Goal: Book appointment/travel/reservation

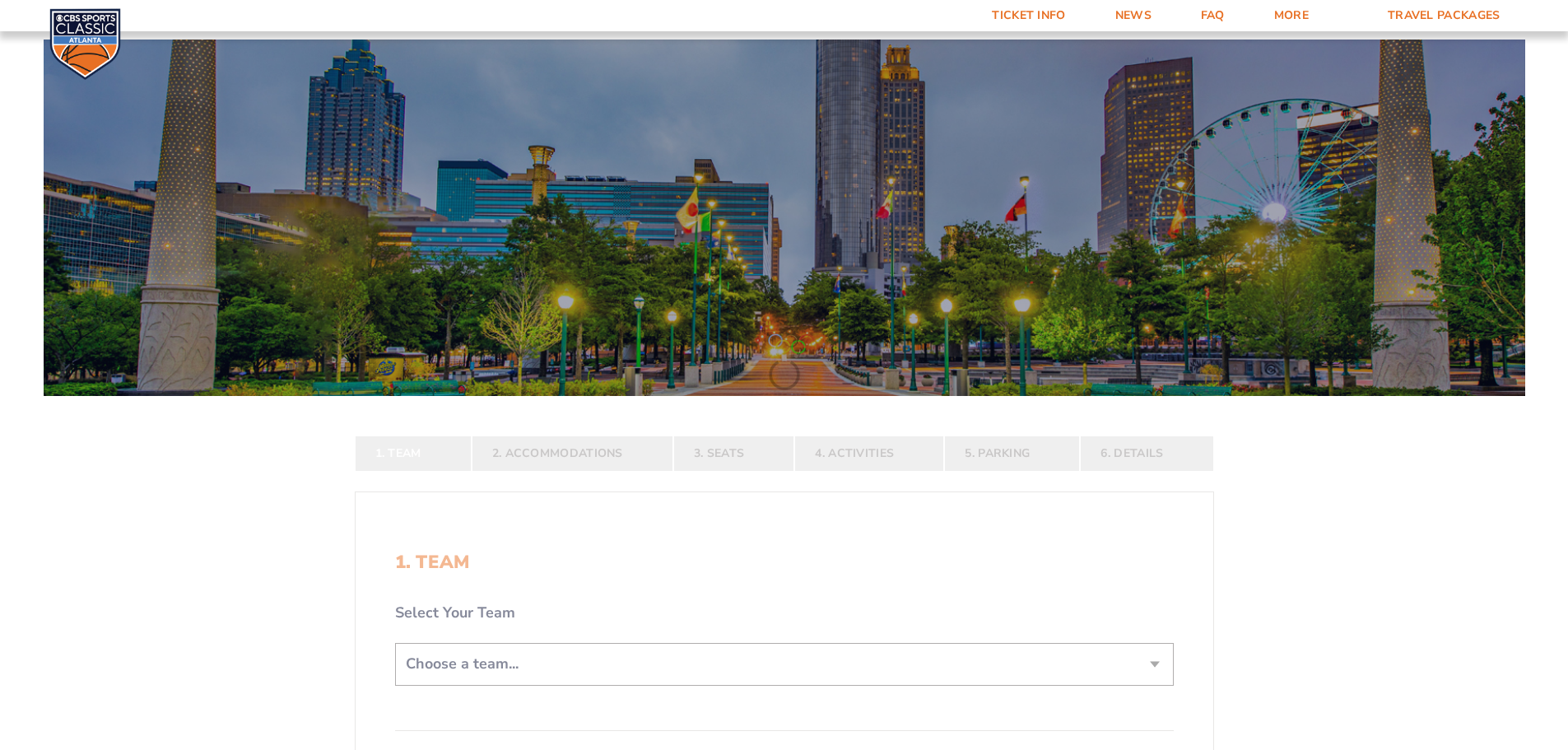
scroll to position [329, 0]
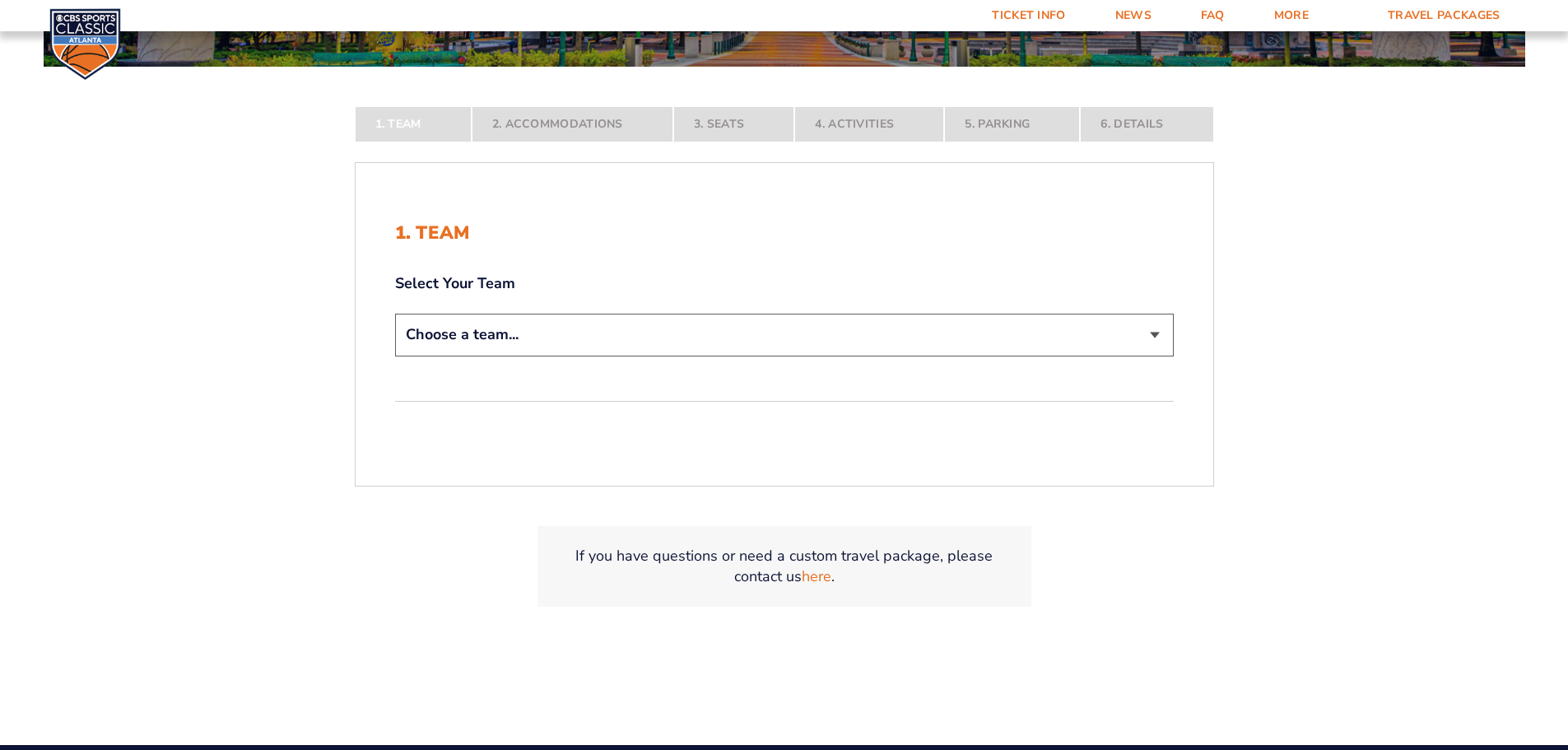
click at [503, 335] on select "Choose a team... [US_STATE] Wildcats [US_STATE] State Buckeyes [US_STATE] Tar H…" at bounding box center [784, 334] width 779 height 42
select select "12956"
click at [395, 355] on select "Choose a team... [US_STATE] Wildcats [US_STATE] State Buckeyes [US_STATE] Tar H…" at bounding box center [784, 334] width 779 height 42
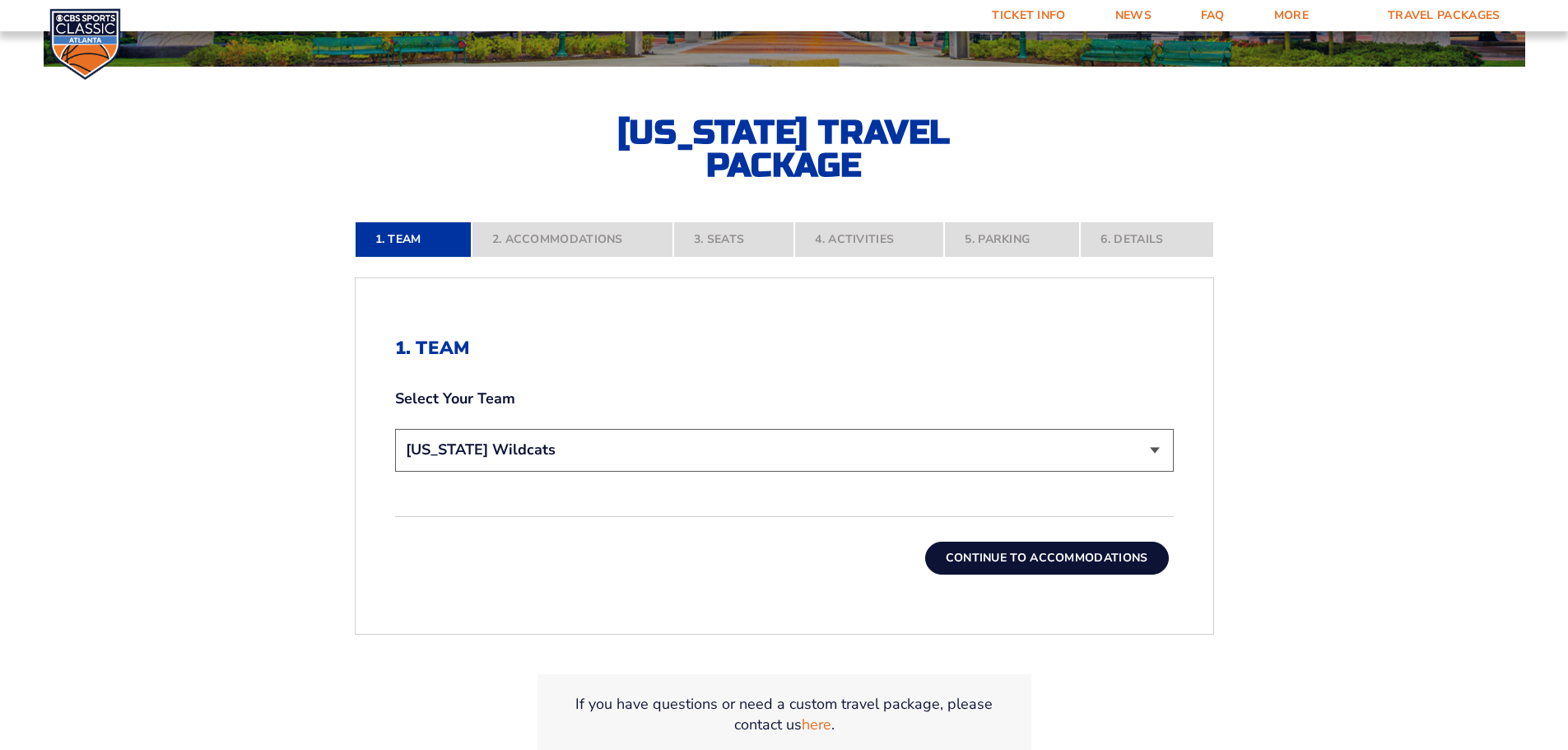
click at [1040, 554] on button "Continue To Accommodations" at bounding box center [1047, 557] width 244 height 33
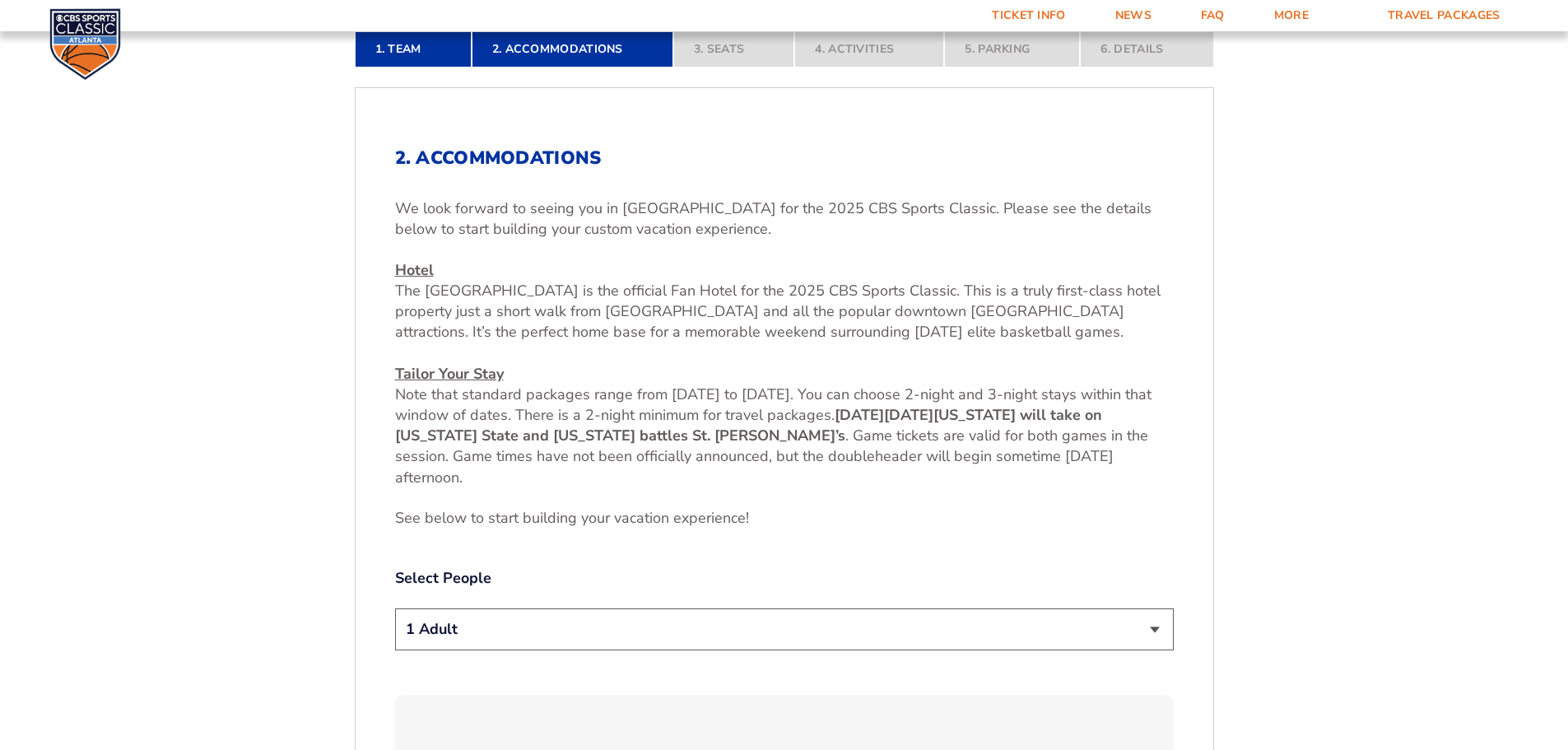
scroll to position [602, 0]
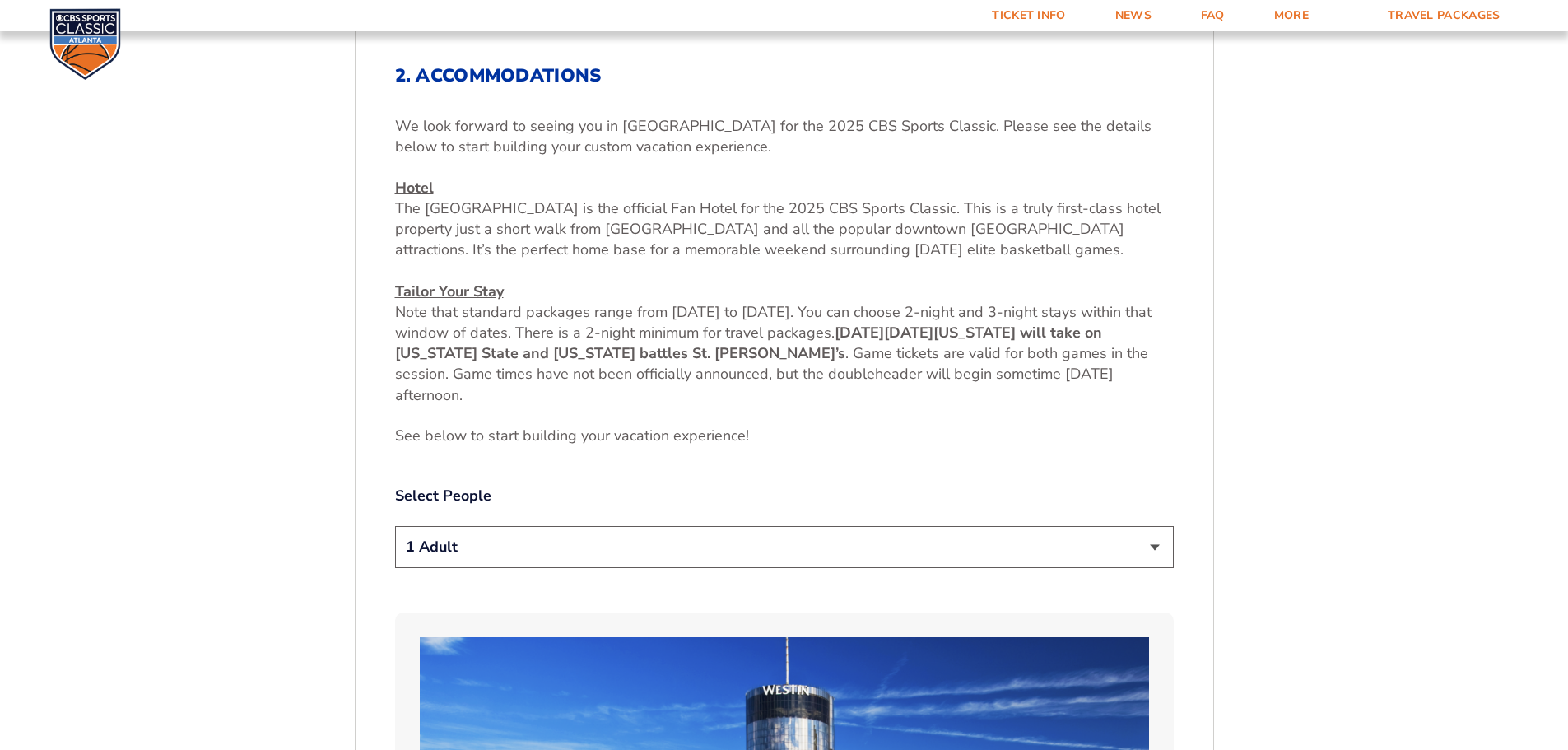
click at [498, 553] on select "1 Adult 2 Adults 3 Adults 4 Adults 2 Adults + 1 Child 2 Adults + 2 Children 2 A…" at bounding box center [784, 547] width 779 height 42
select select "2 Adults"
click at [395, 526] on select "1 Adult 2 Adults 3 Adults 4 Adults 2 Adults + 1 Child 2 Adults + 2 Children 2 A…" at bounding box center [784, 547] width 779 height 42
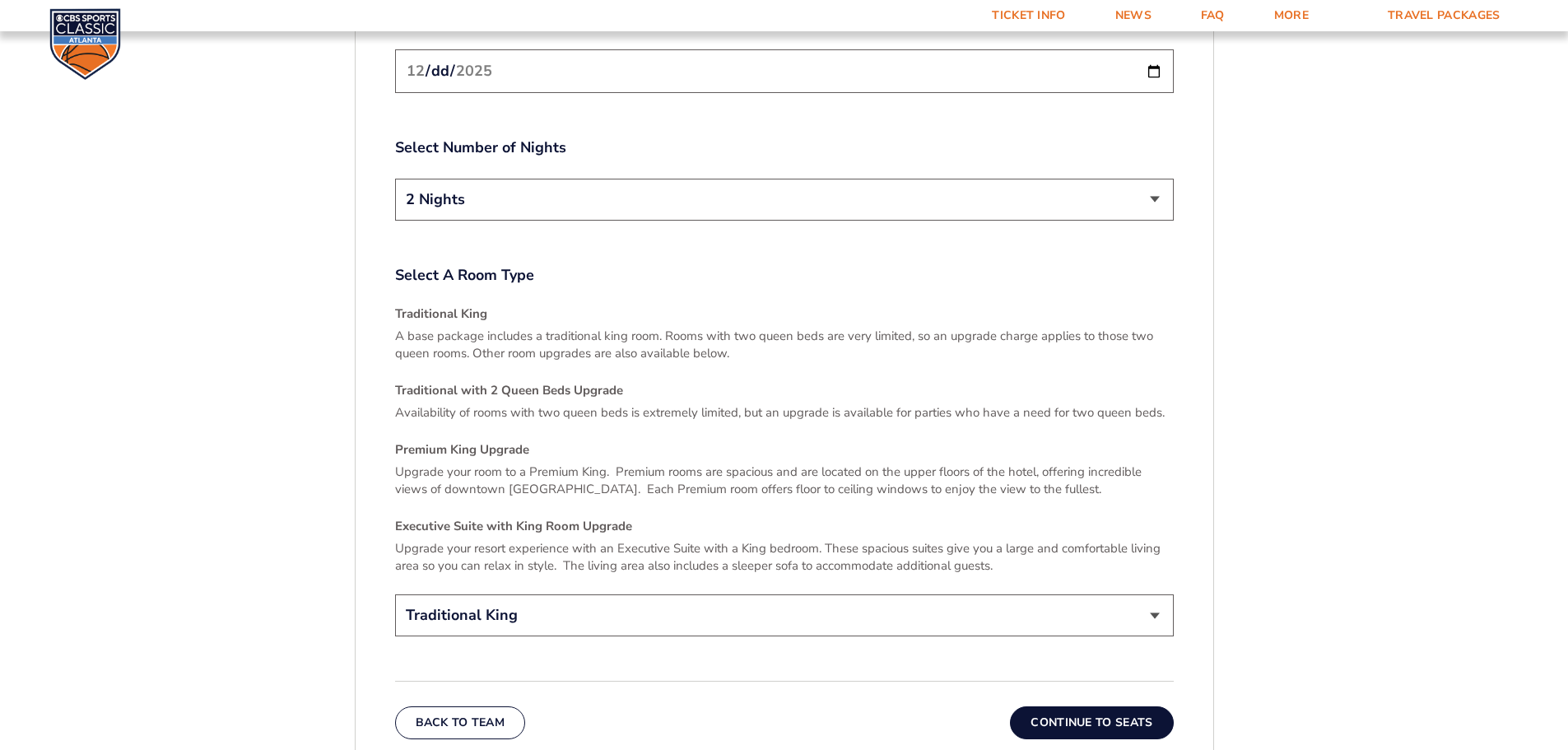
scroll to position [2330, 0]
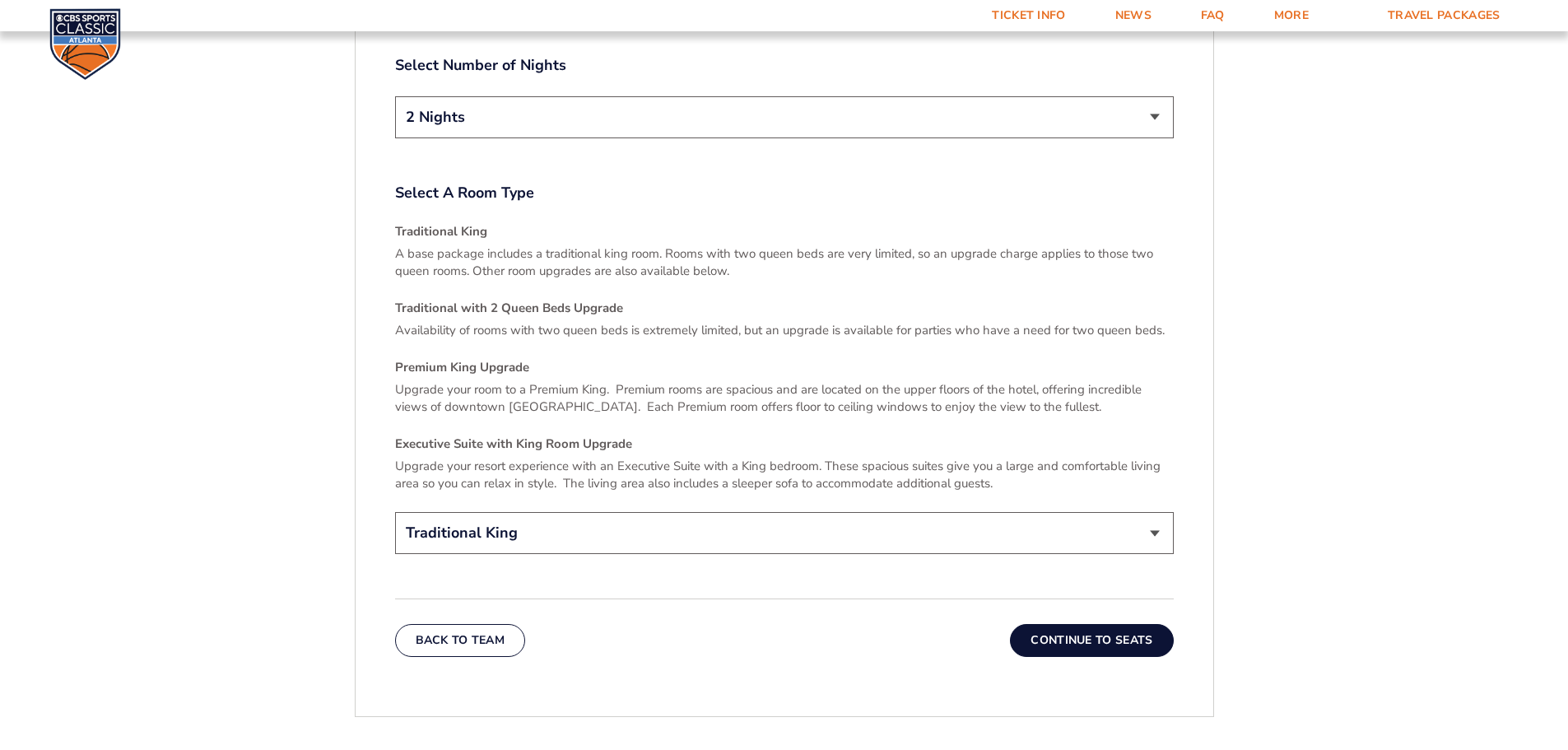
click at [802, 515] on select "Traditional King Traditional with 2 Queen Beds Upgrade (+$45 per night) Premium…" at bounding box center [784, 533] width 779 height 42
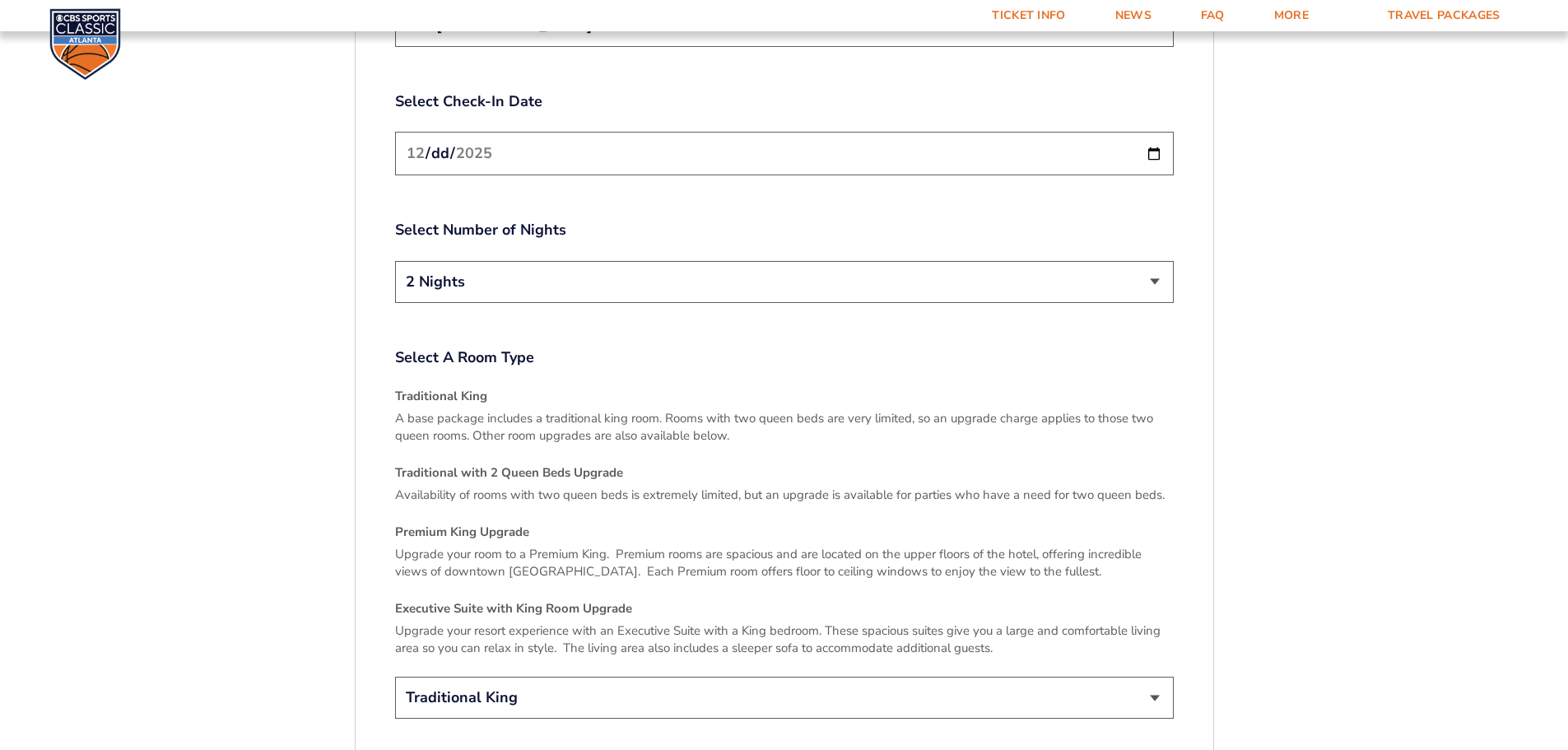
scroll to position [2000, 0]
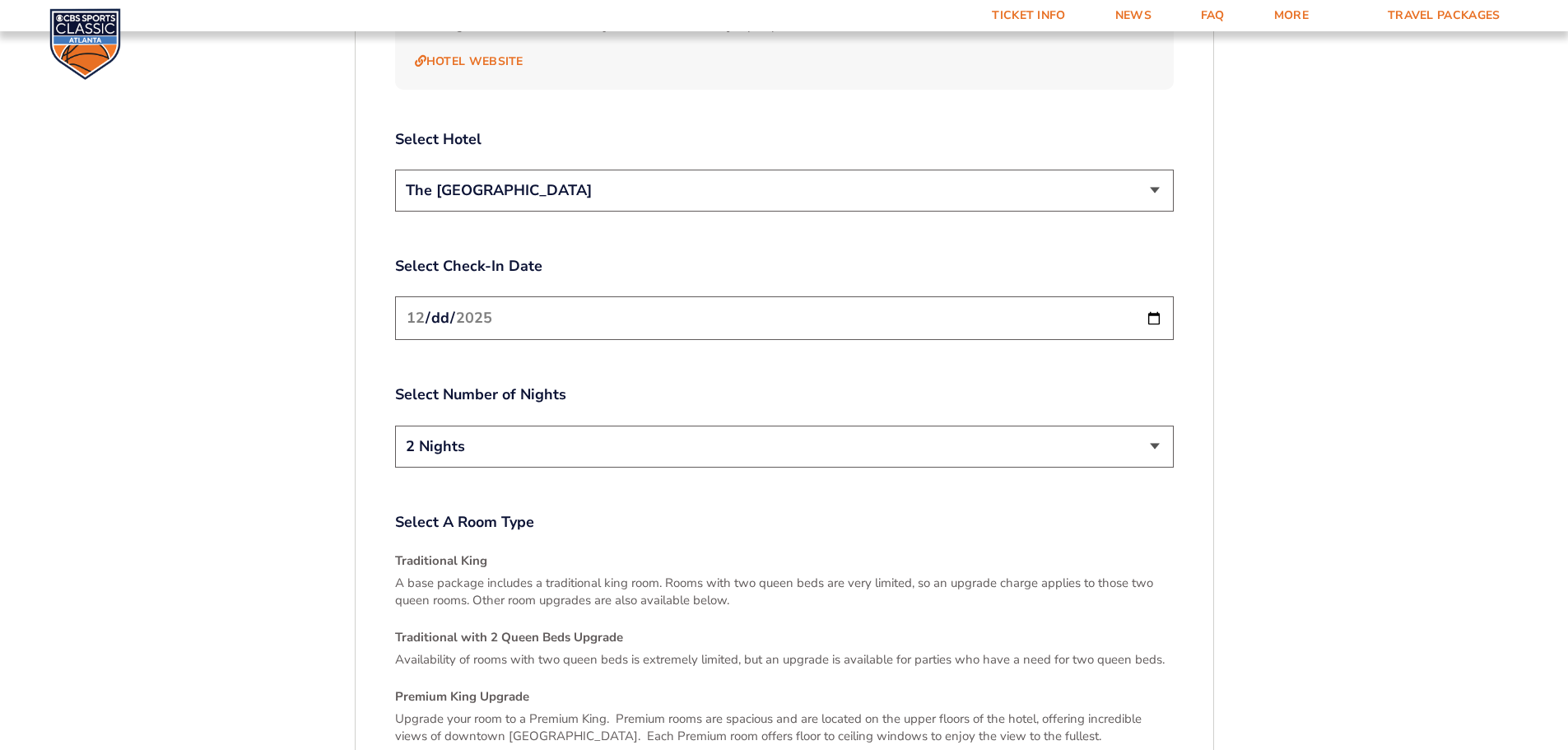
click at [1130, 438] on select "2 Nights 3 Nights" at bounding box center [784, 447] width 779 height 42
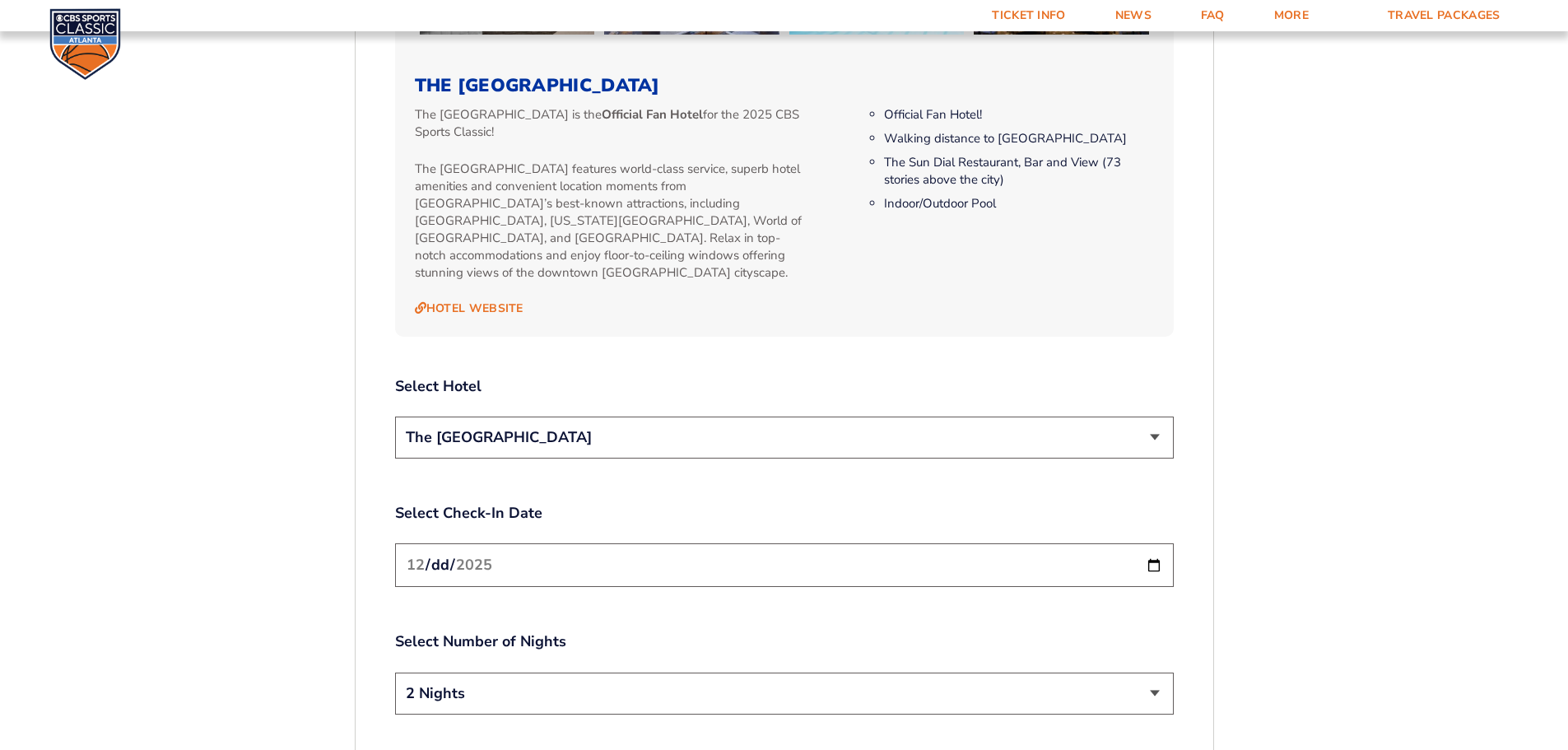
scroll to position [1589, 0]
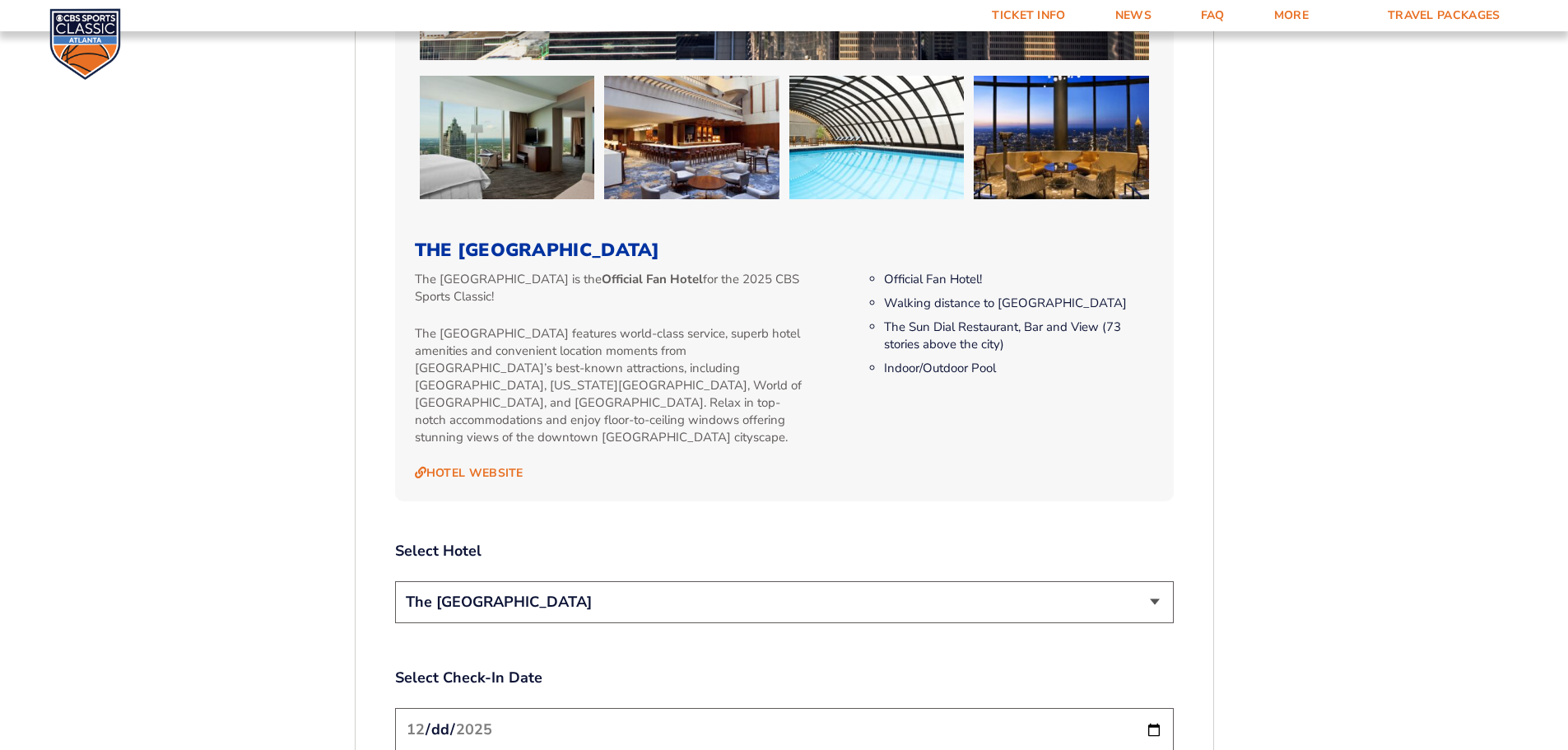
click at [1348, 439] on form "[US_STATE] [US_STATE] Travel Package [US_STATE][GEOGRAPHIC_DATA] [US_STATE] Sta…" at bounding box center [784, 130] width 1568 height 3438
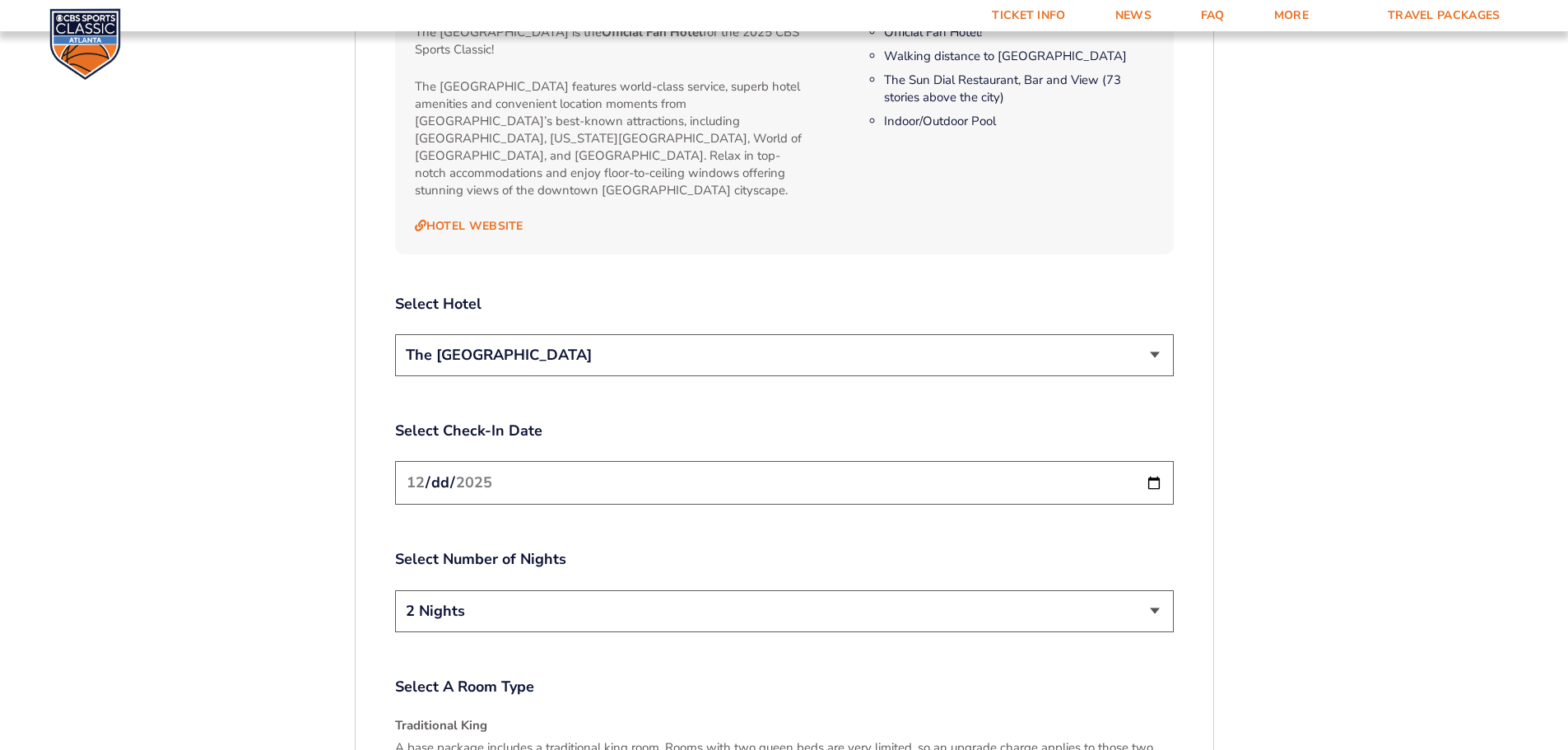
click at [1065, 334] on select "The [GEOGRAPHIC_DATA]" at bounding box center [784, 355] width 779 height 42
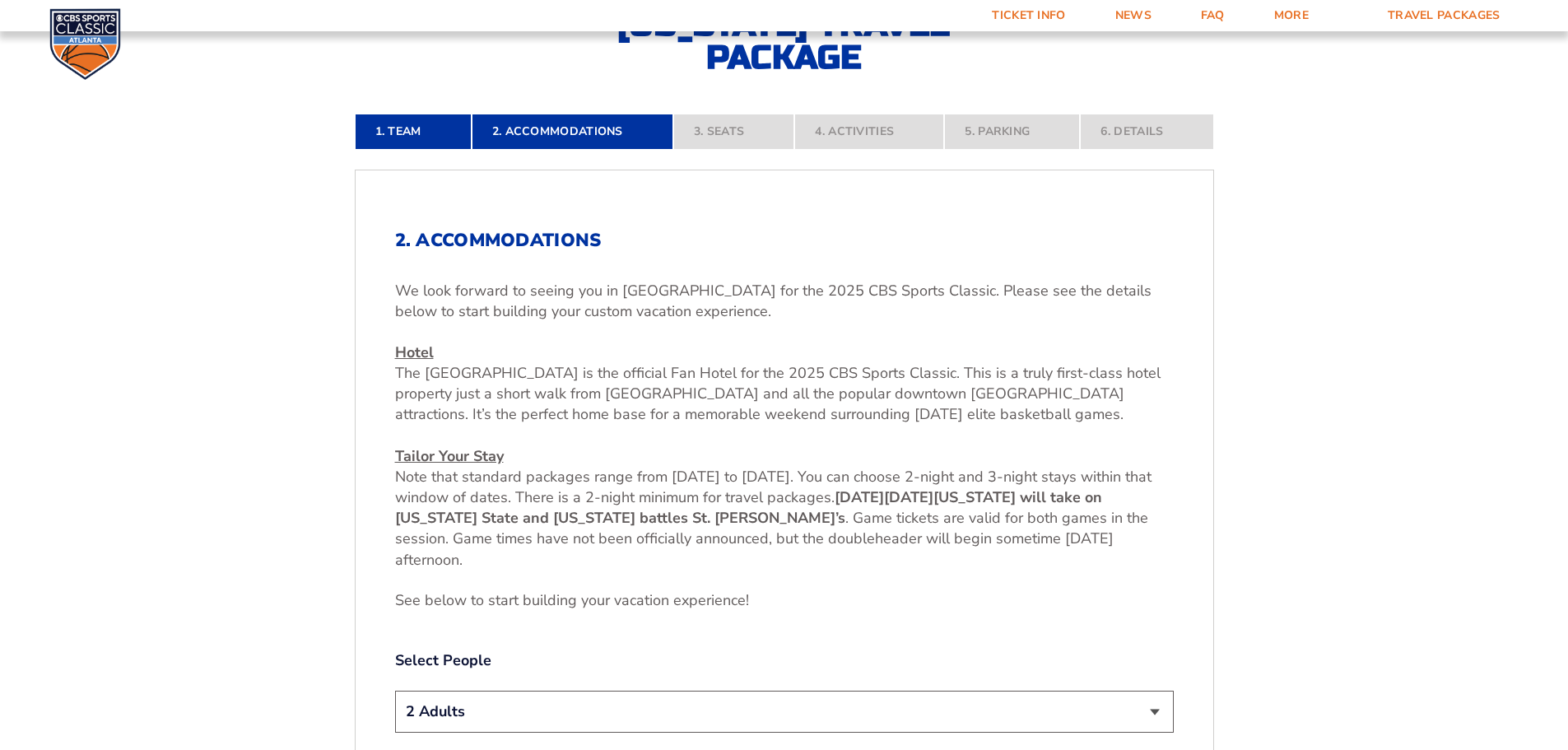
scroll to position [519, 0]
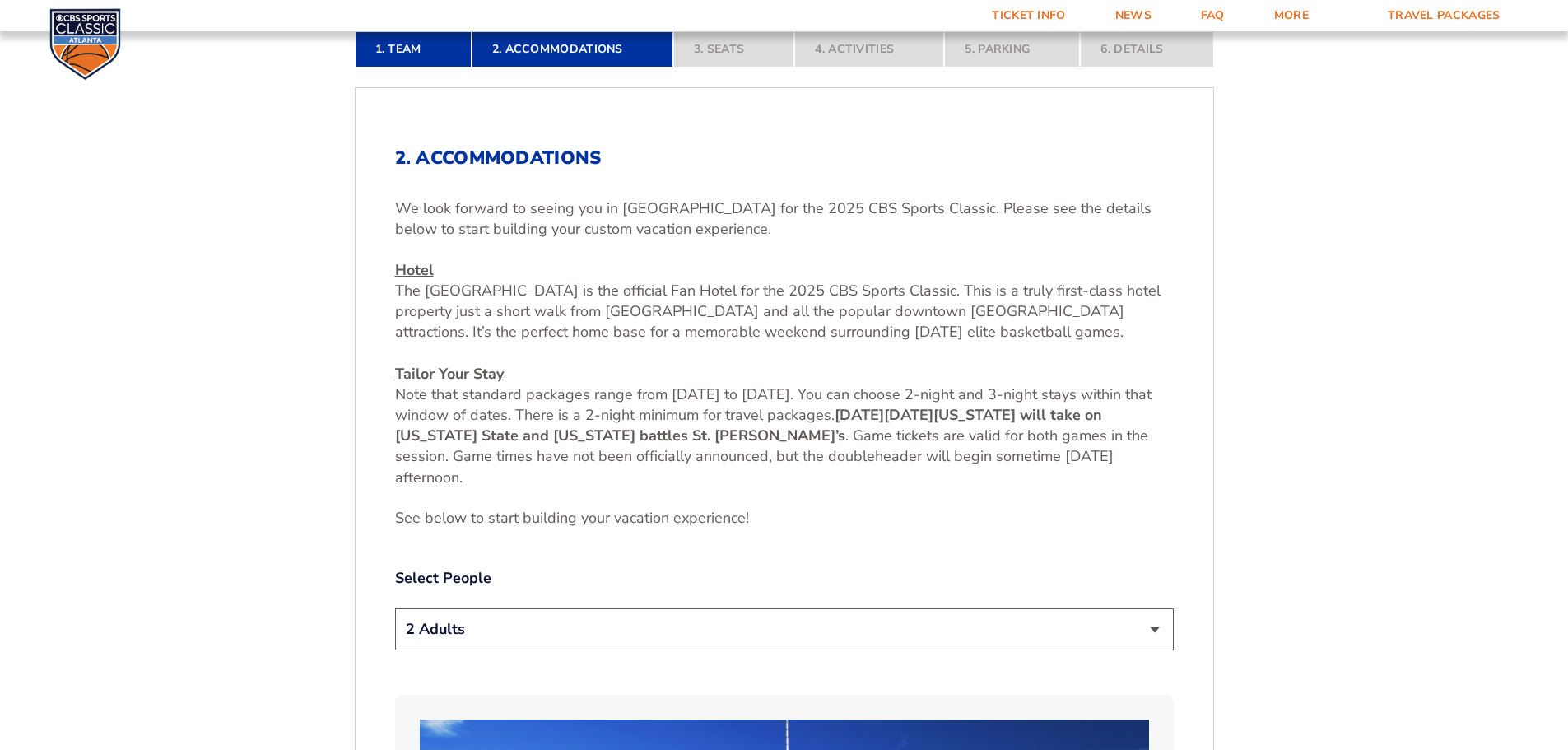
click at [681, 641] on select "1 Adult 2 Adults 3 Adults 4 Adults 2 Adults + 1 Child 2 Adults + 2 Children 2 A…" at bounding box center [784, 629] width 779 height 42
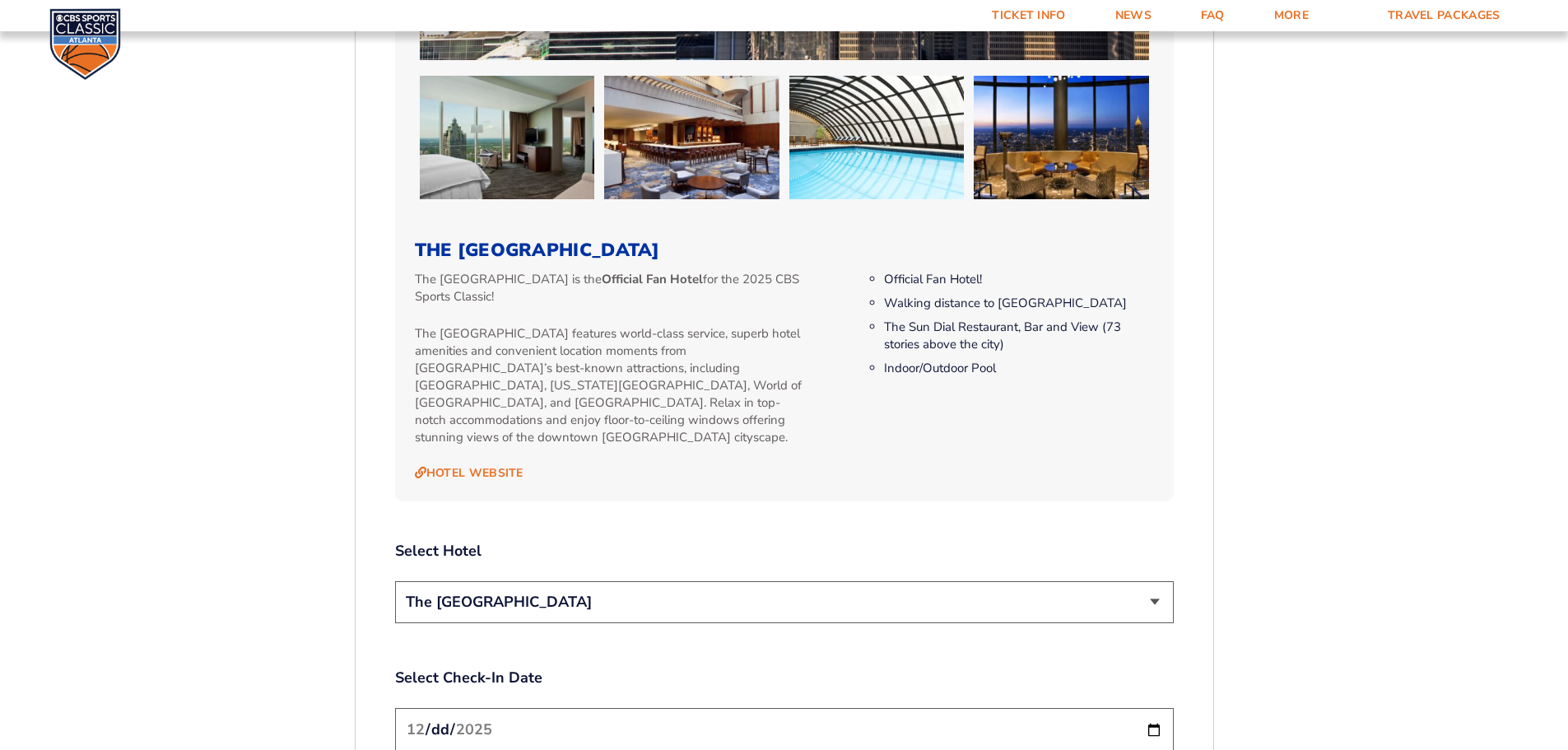
scroll to position [1918, 0]
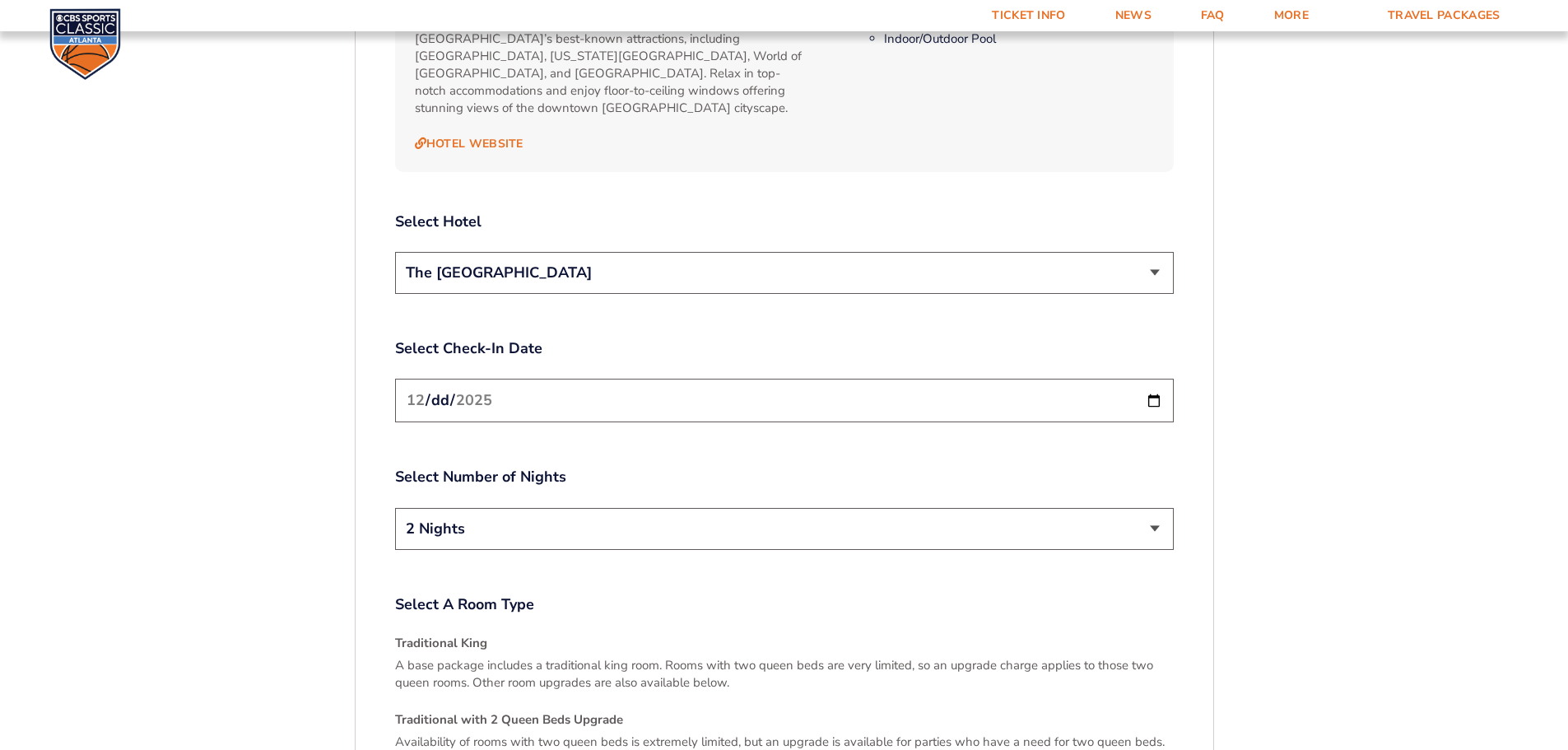
click at [589, 516] on select "2 Nights 3 Nights" at bounding box center [784, 528] width 779 height 42
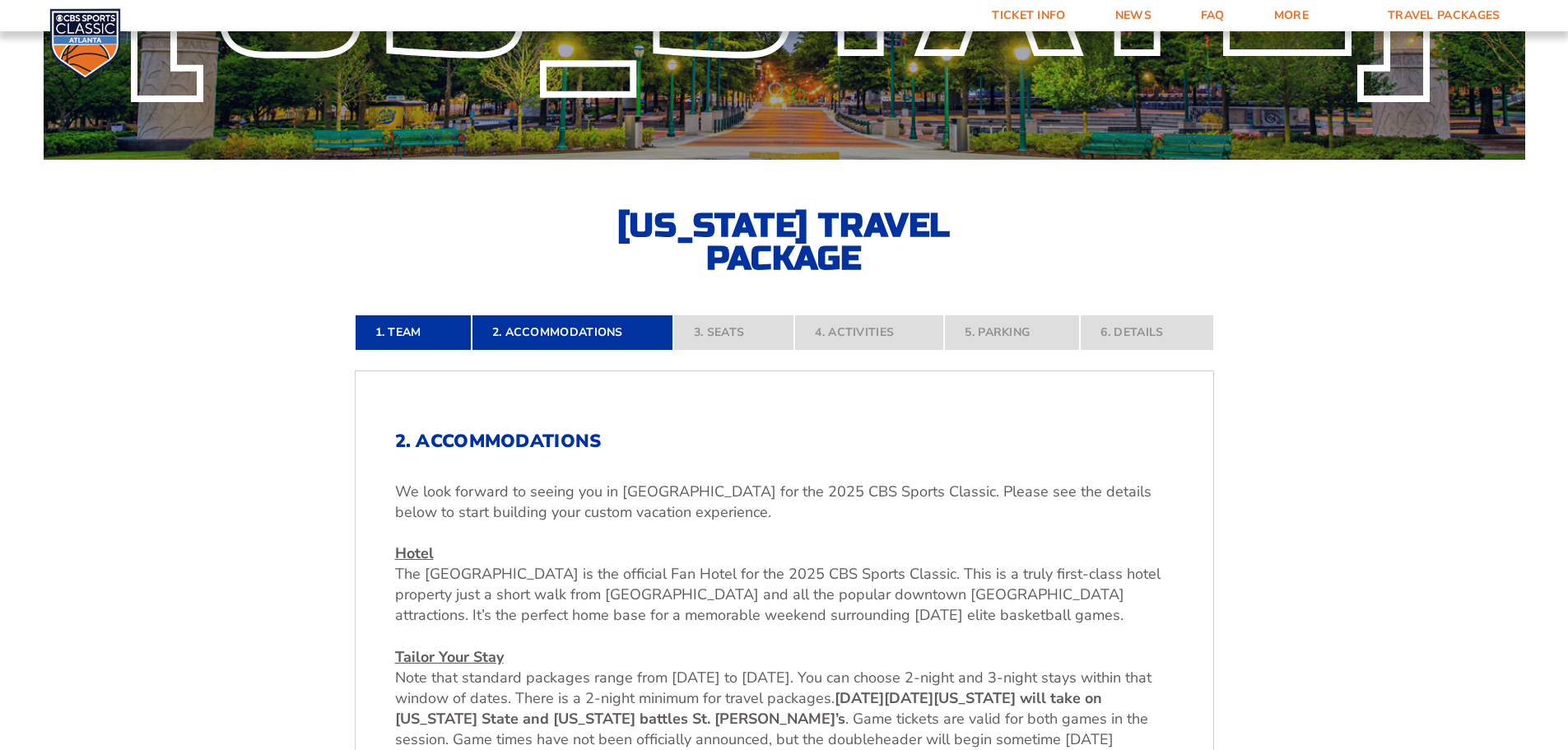
scroll to position [0, 0]
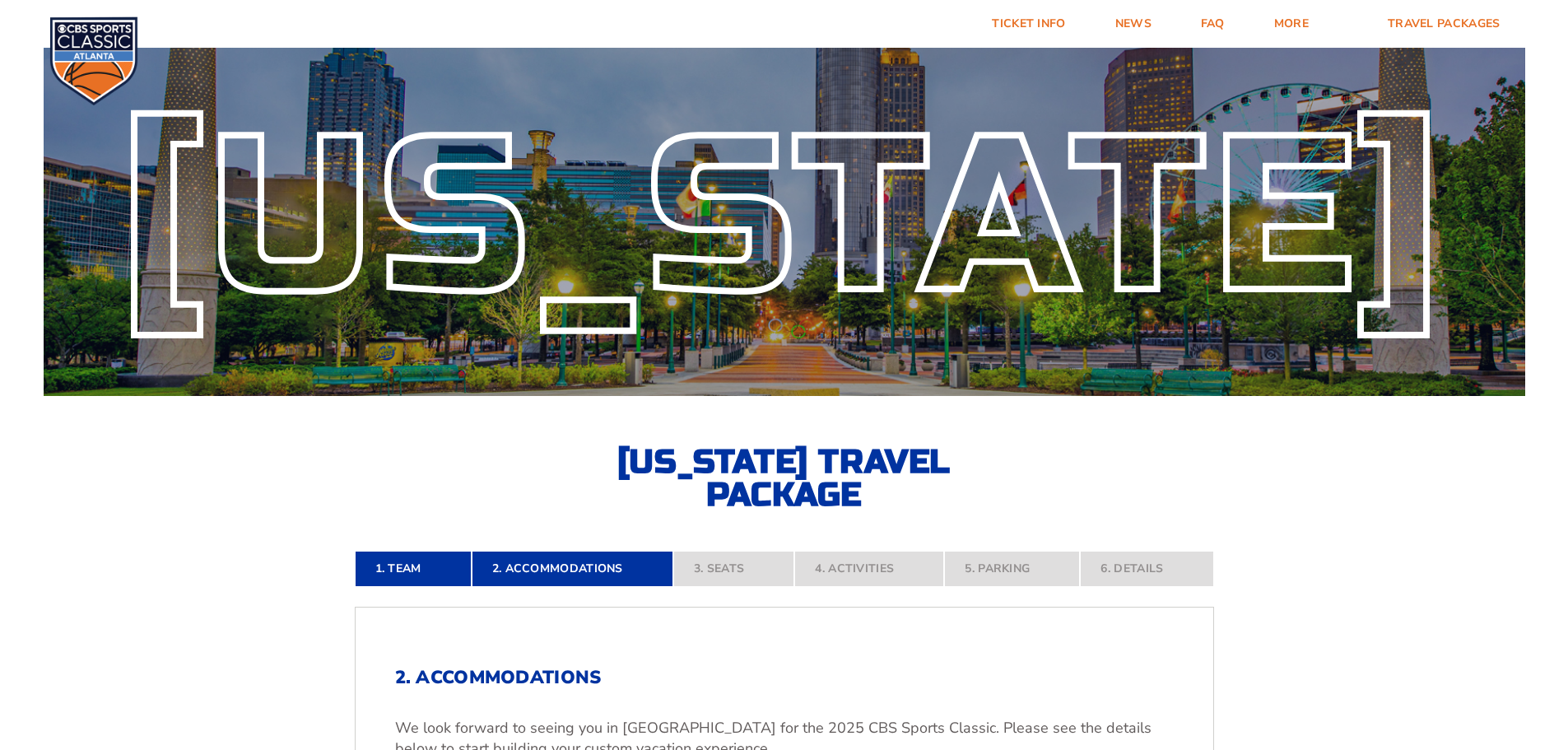
click at [711, 574] on nav "1. Team 2. Accommodations 3. Seats 4. Activities 5. Parking 6. Details" at bounding box center [785, 568] width 860 height 36
click at [1040, 15] on link "Ticket Info" at bounding box center [1028, 24] width 122 height 48
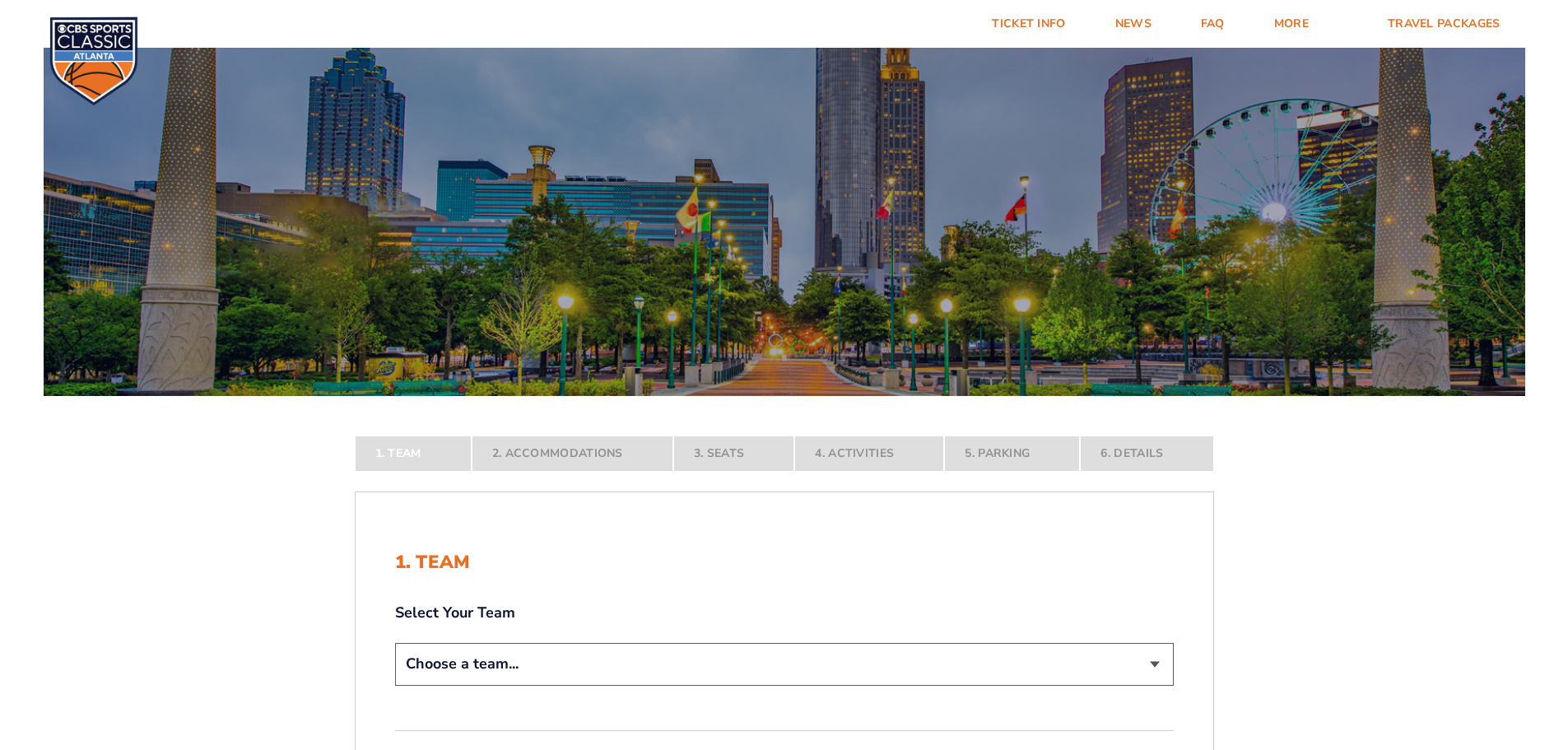
scroll to position [493, 0]
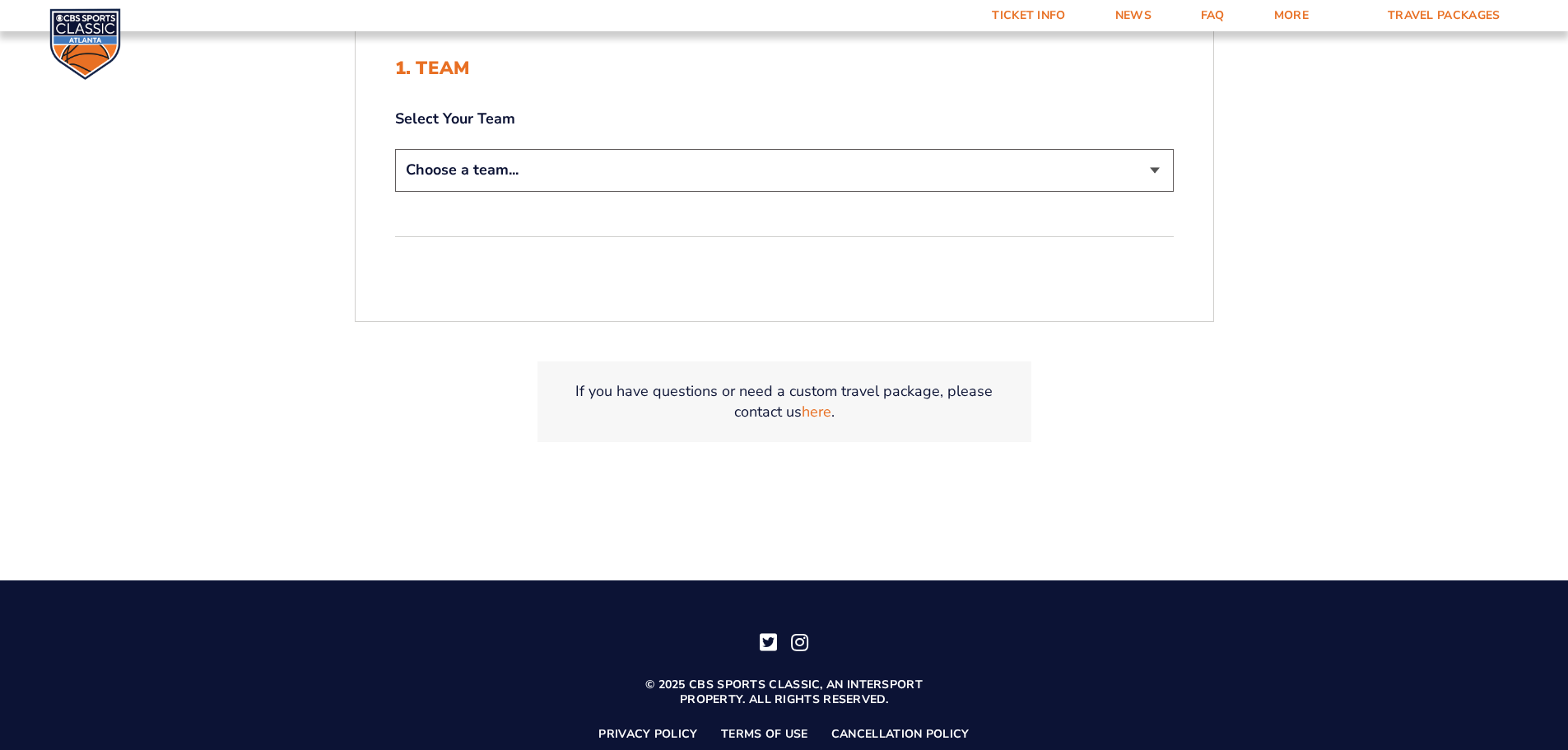
click at [532, 166] on select "Choose a team... [US_STATE] Wildcats [US_STATE] State Buckeyes [US_STATE] Tar H…" at bounding box center [784, 170] width 779 height 42
select select "12956"
click at [395, 149] on select "Choose a team... [US_STATE] Wildcats [US_STATE] State Buckeyes [US_STATE] Tar H…" at bounding box center [784, 170] width 779 height 42
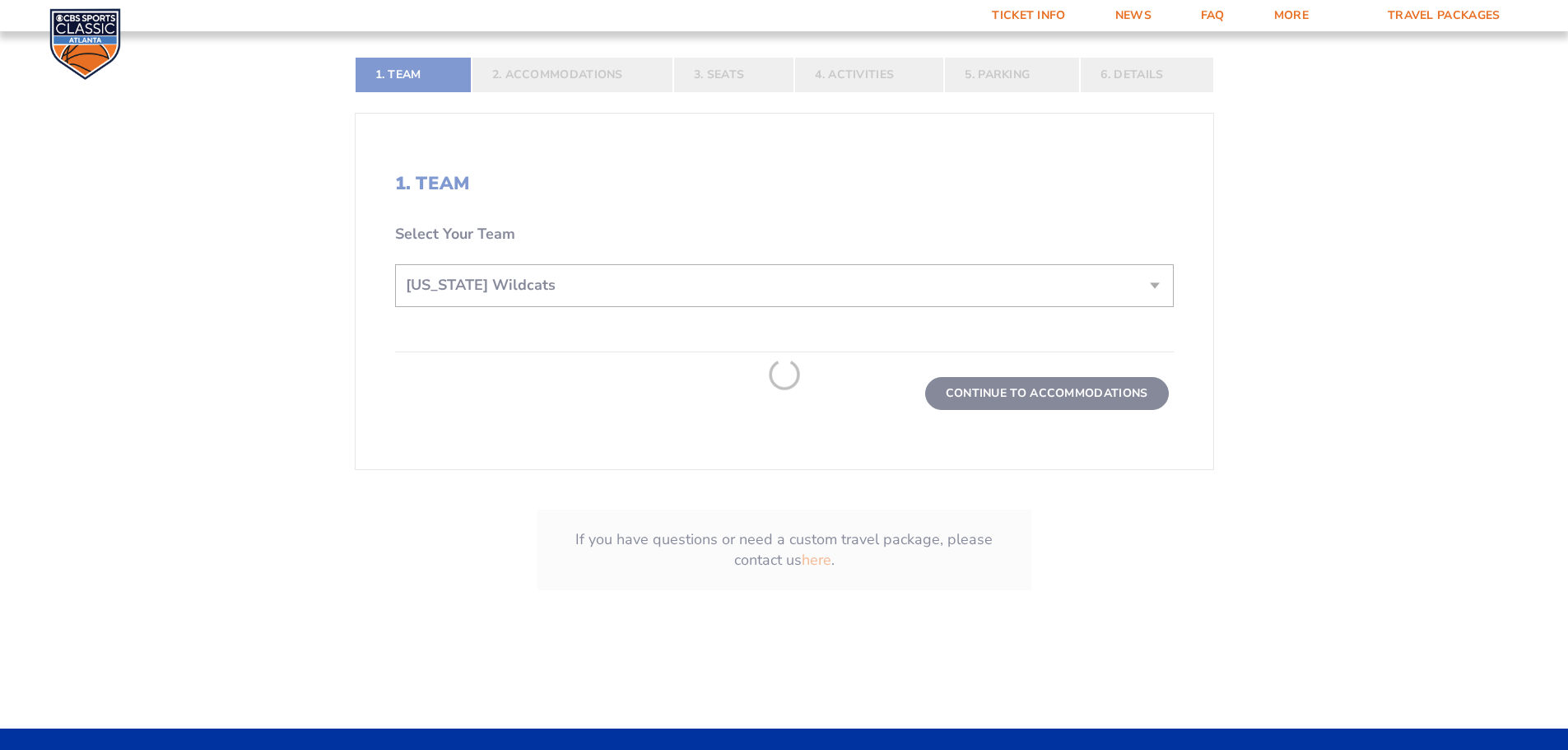
scroll to position [609, 0]
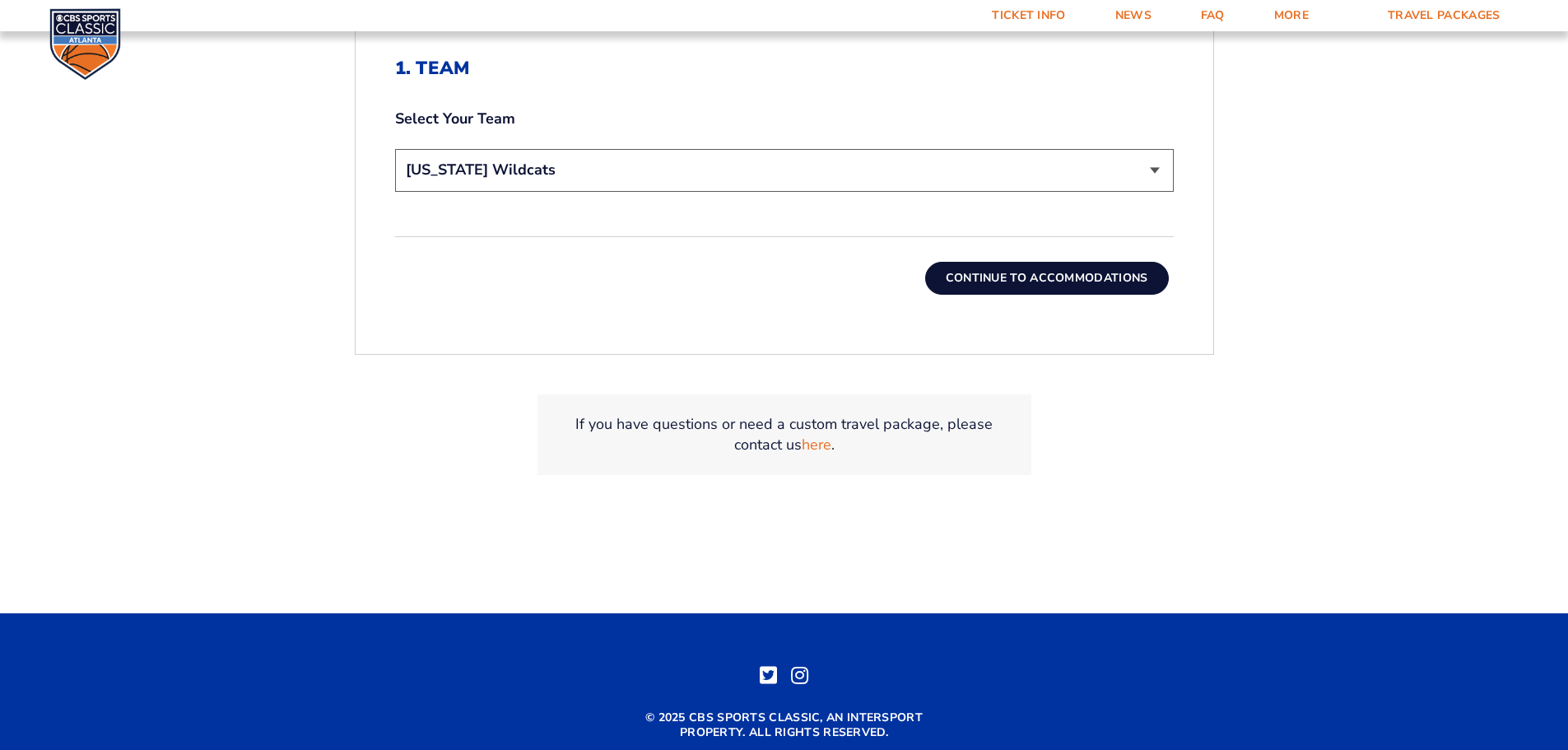
click at [1013, 275] on button "Continue To Accommodations" at bounding box center [1047, 278] width 244 height 33
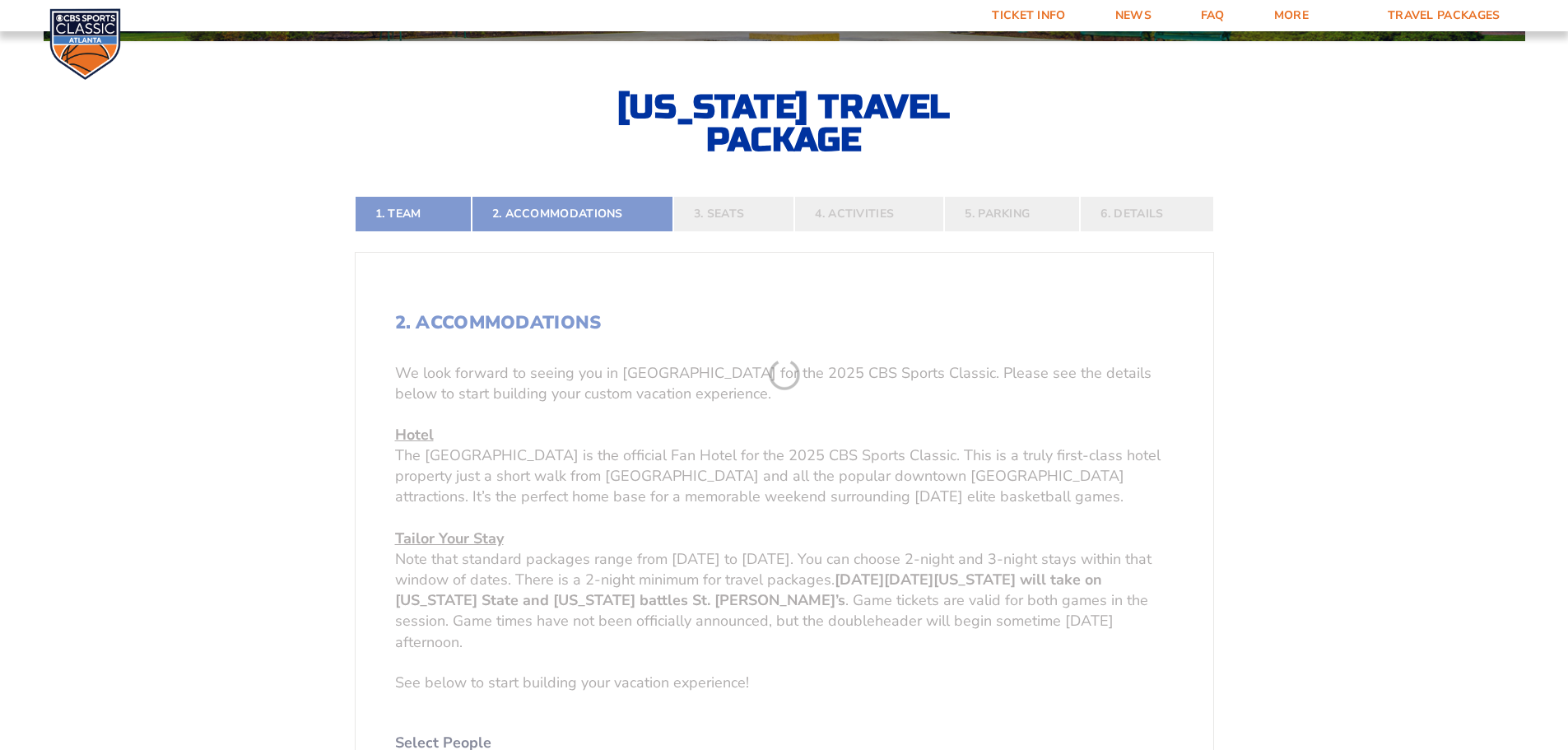
scroll to position [931, 0]
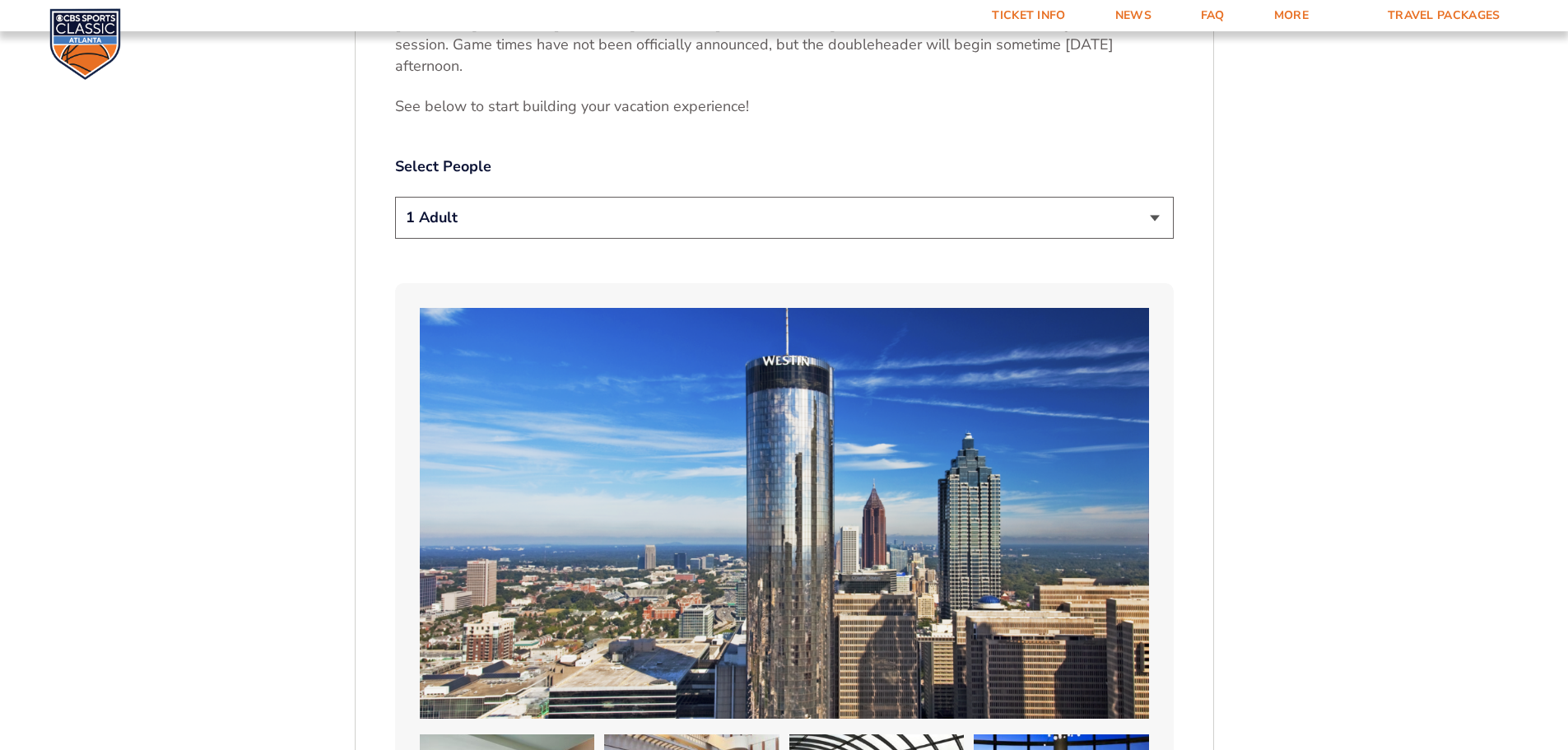
click at [490, 217] on select "1 Adult 2 Adults 3 Adults 4 Adults 2 Adults + 1 Child 2 Adults + 2 Children 2 A…" at bounding box center [784, 218] width 779 height 42
select select "2 Adults"
click at [395, 197] on select "1 Adult 2 Adults 3 Adults 4 Adults 2 Adults + 1 Child 2 Adults + 2 Children 2 A…" at bounding box center [784, 218] width 779 height 42
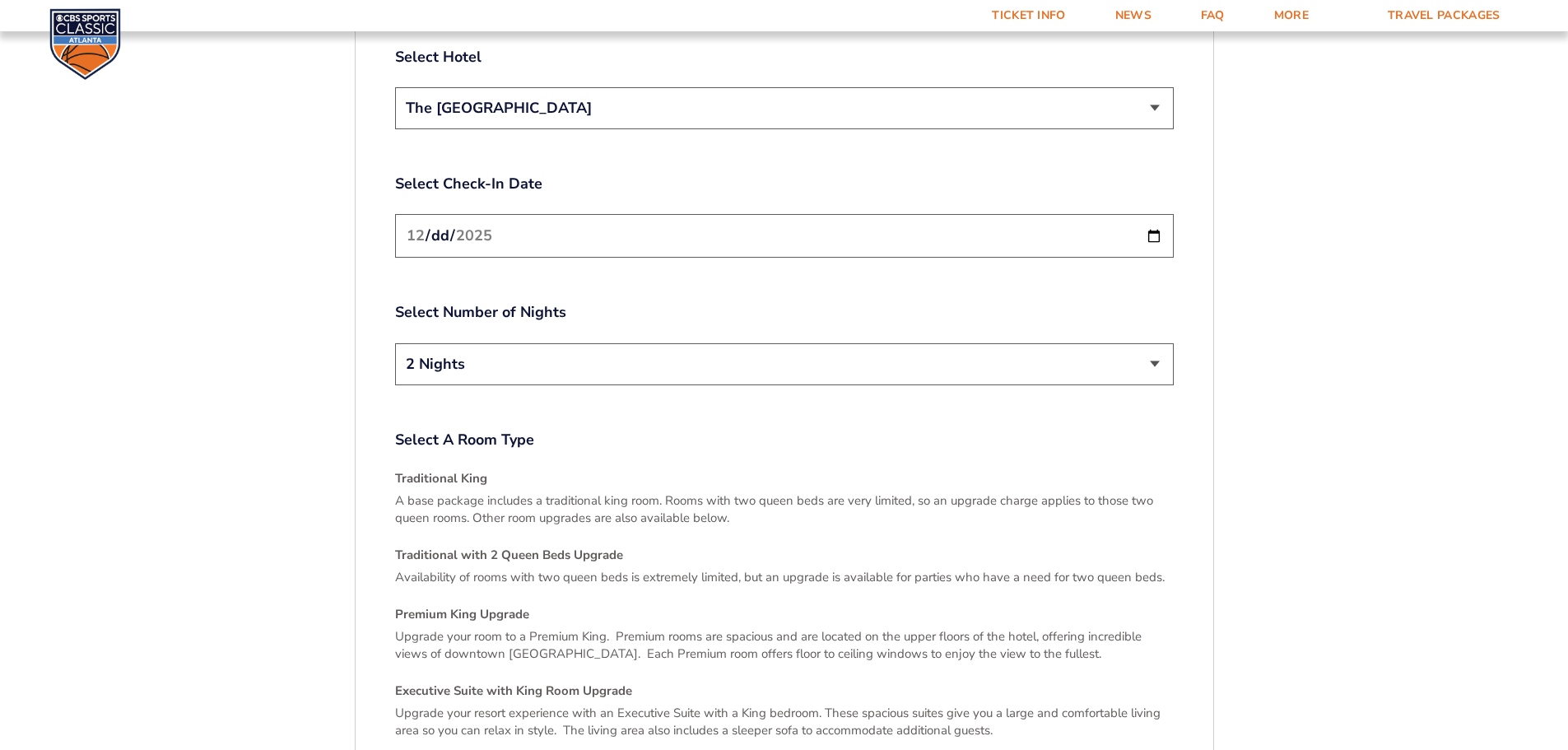
scroll to position [2000, 0]
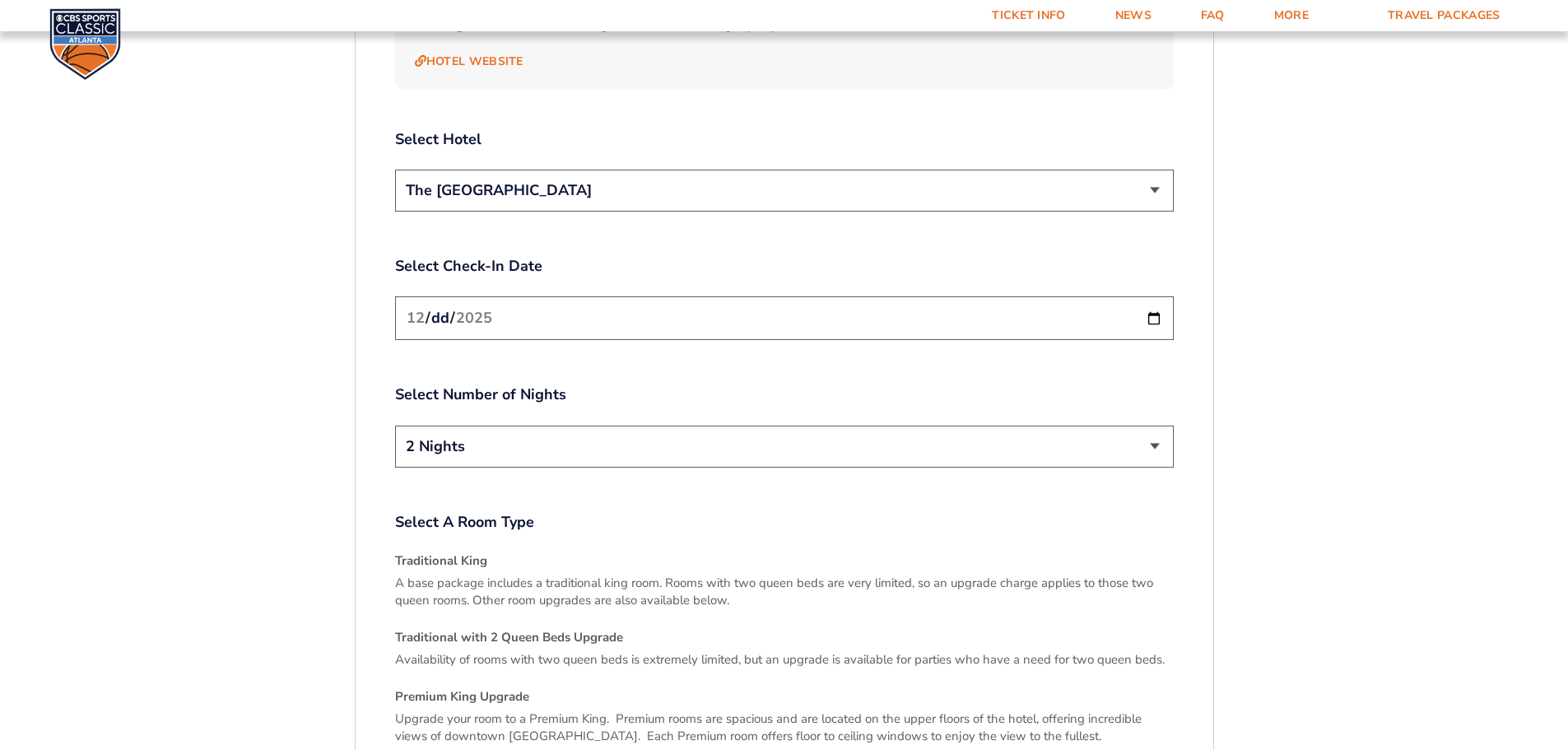
click at [1154, 302] on input "[DATE]" at bounding box center [784, 318] width 779 height 44
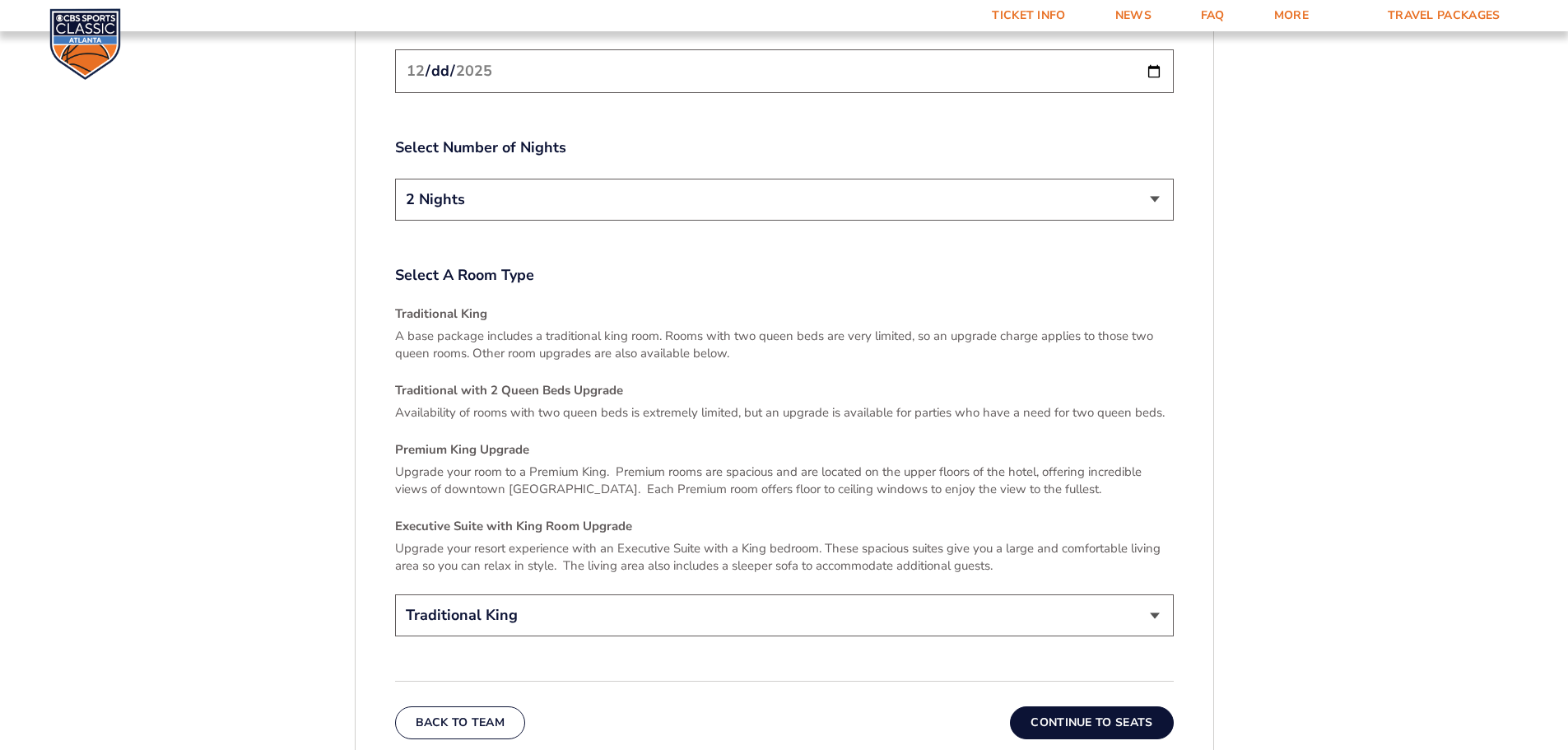
scroll to position [2330, 0]
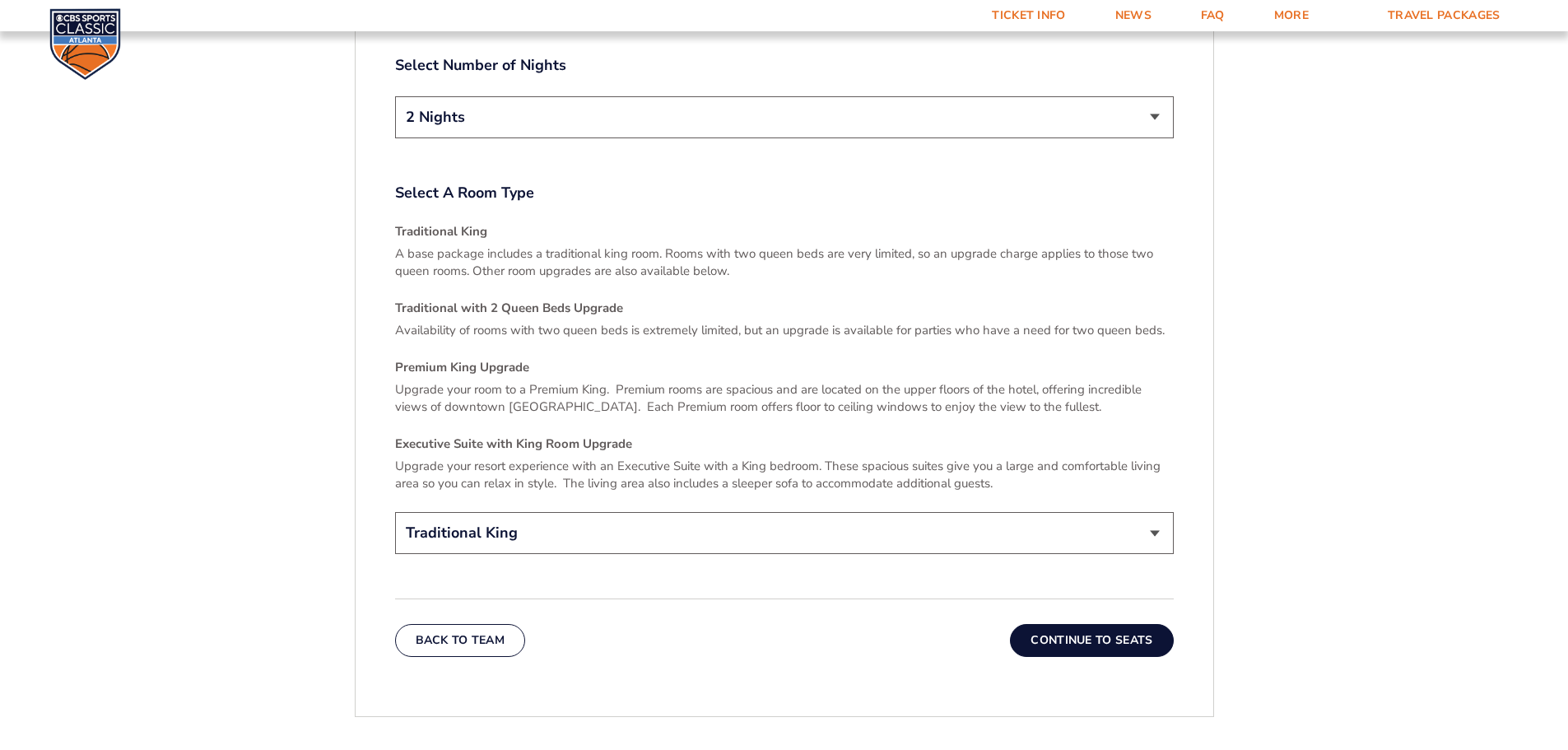
click at [1096, 627] on button "Continue To Seats" at bounding box center [1091, 640] width 163 height 33
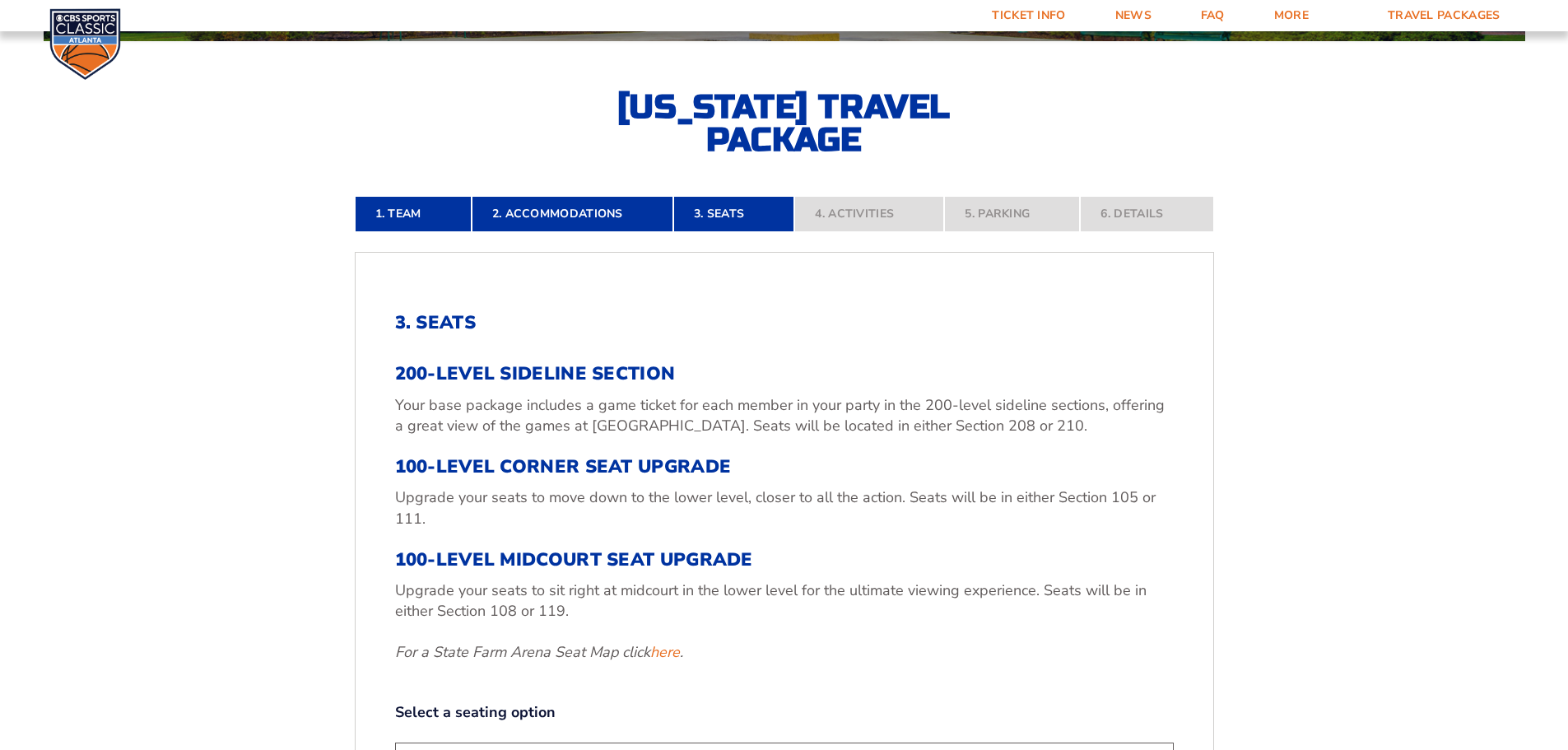
scroll to position [766, 0]
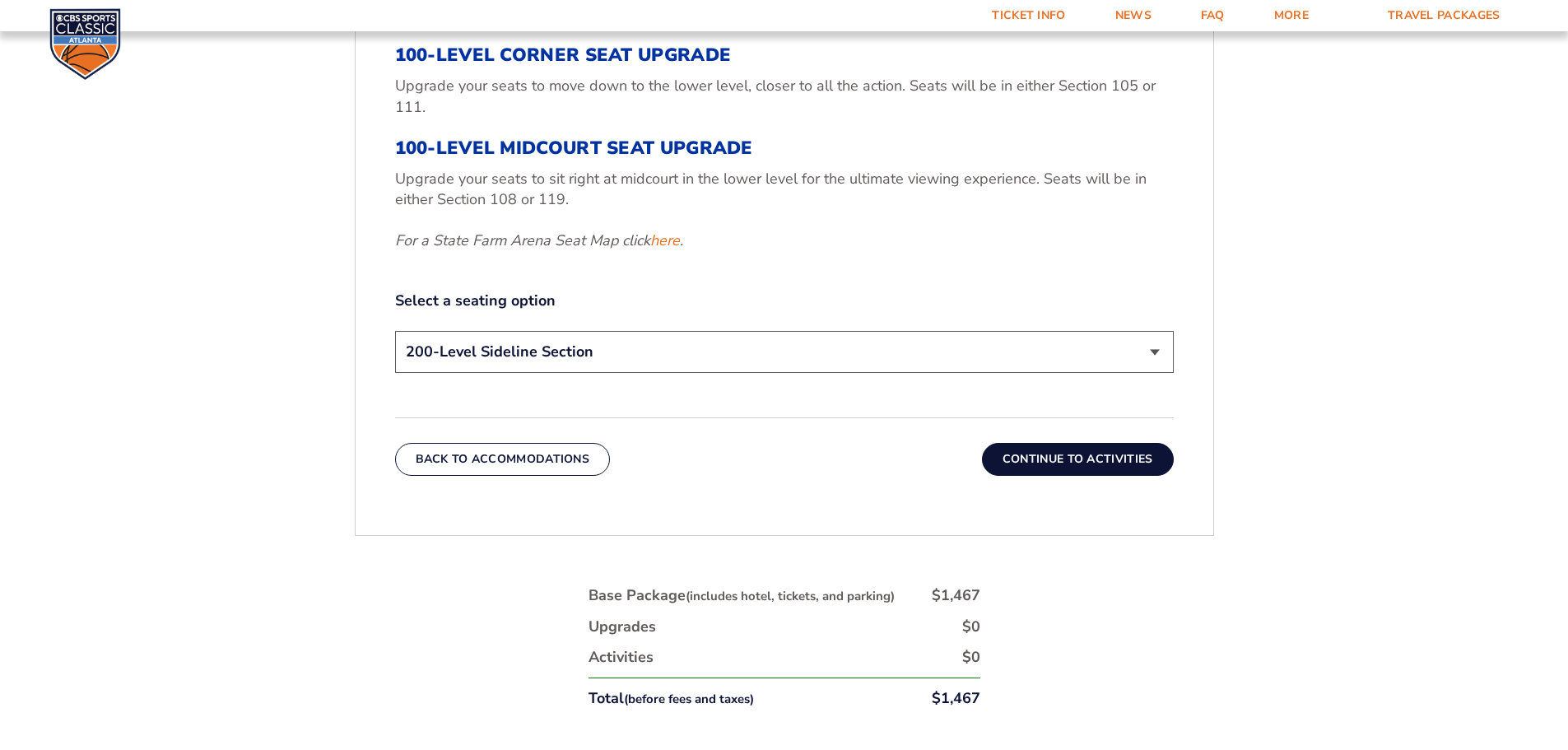
click at [555, 364] on select "200-Level Sideline Section 100-Level Corner Seat Upgrade (+$120 per person) 100…" at bounding box center [784, 352] width 779 height 42
click at [297, 296] on form "[US_STATE] [US_STATE] Travel Package [US_STATE][GEOGRAPHIC_DATA] [US_STATE] Sta…" at bounding box center [784, 81] width 1568 height 1694
click at [533, 354] on select "200-Level Sideline Section 100-Level Corner Seat Upgrade (+$120 per person) 100…" at bounding box center [784, 352] width 779 height 42
click at [286, 302] on form "[US_STATE] [US_STATE] Travel Package [US_STATE][GEOGRAPHIC_DATA] [US_STATE] Sta…" at bounding box center [784, 81] width 1568 height 1694
click at [1084, 468] on button "Continue To Activities" at bounding box center [1078, 459] width 192 height 33
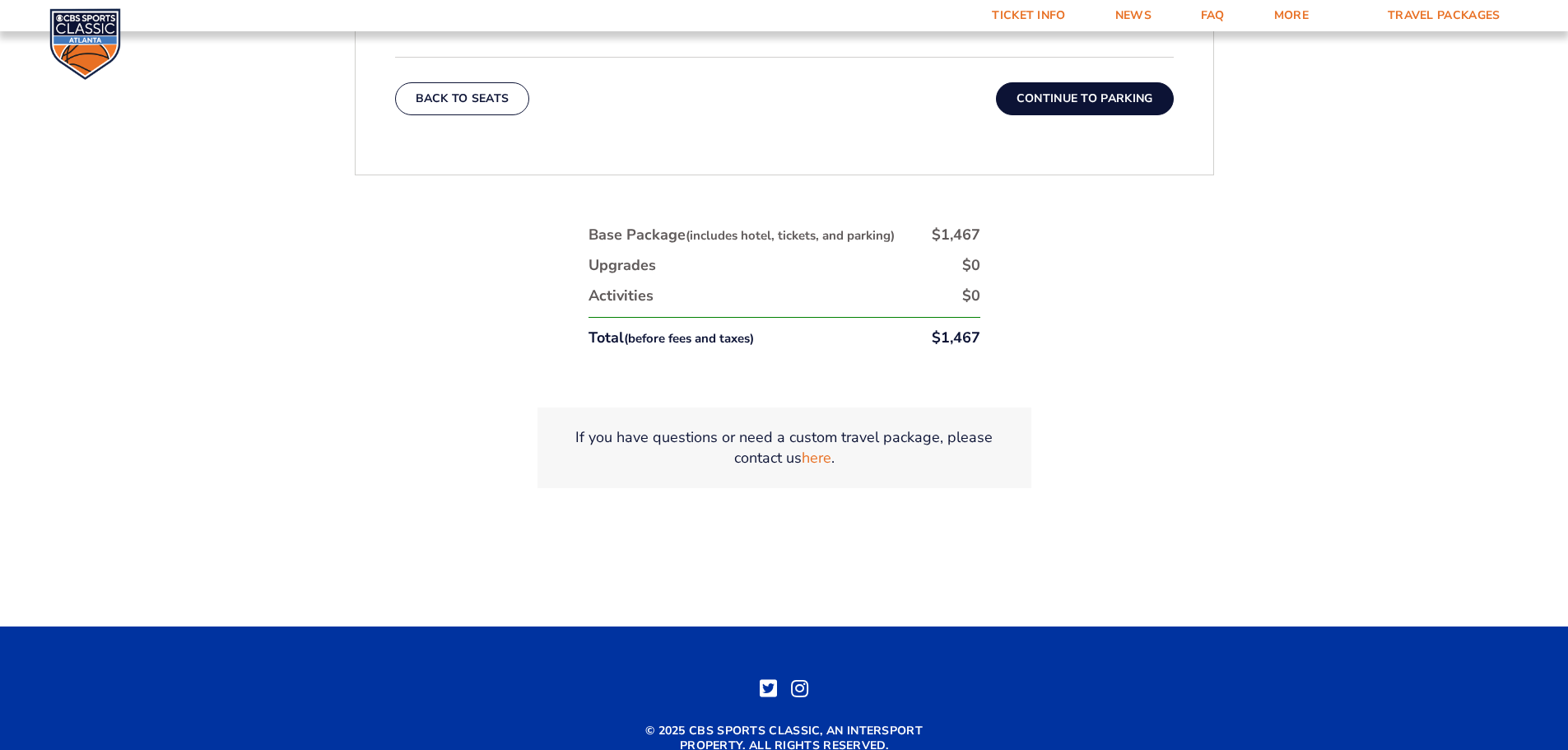
scroll to position [519, 0]
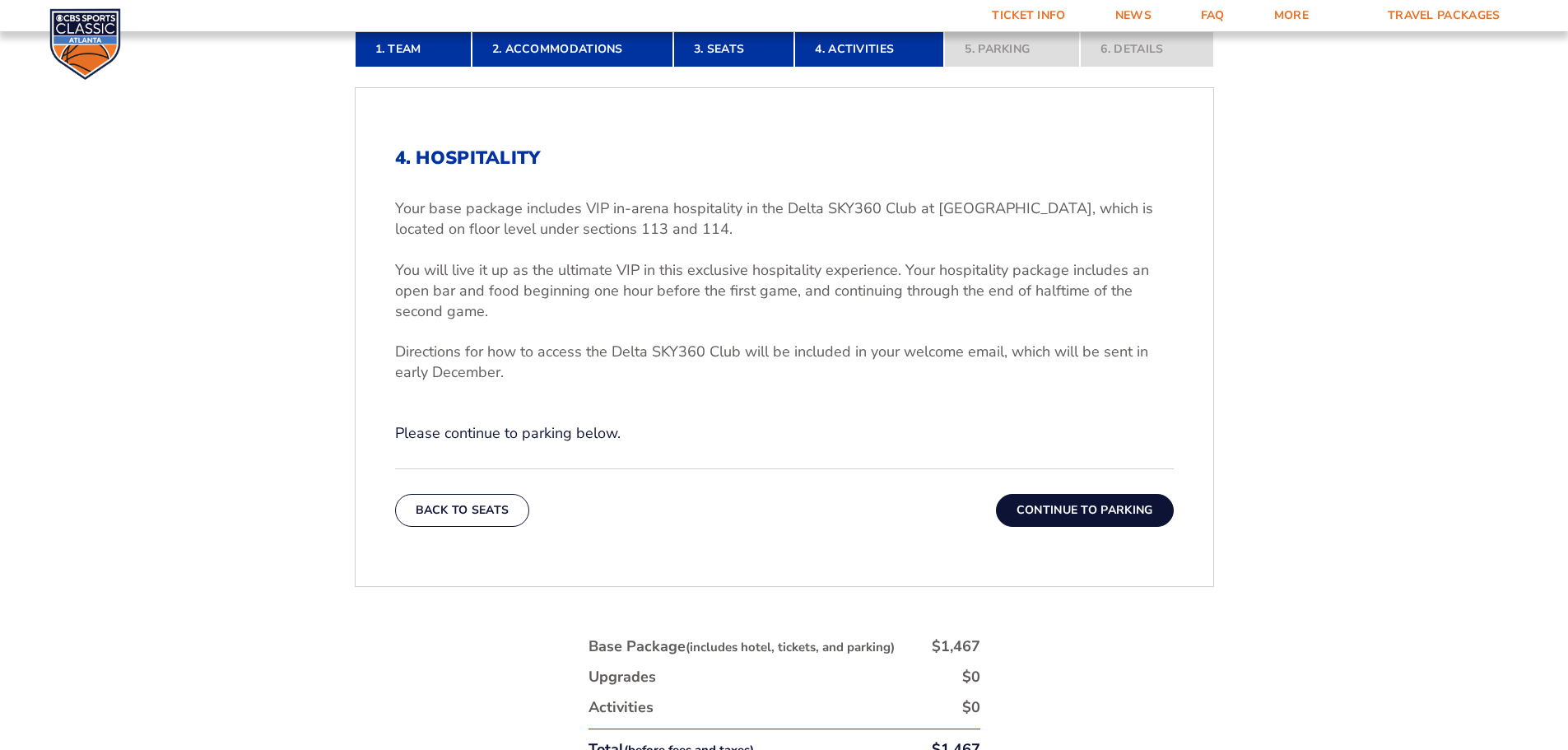
click at [1046, 509] on button "Continue To Parking" at bounding box center [1084, 509] width 178 height 33
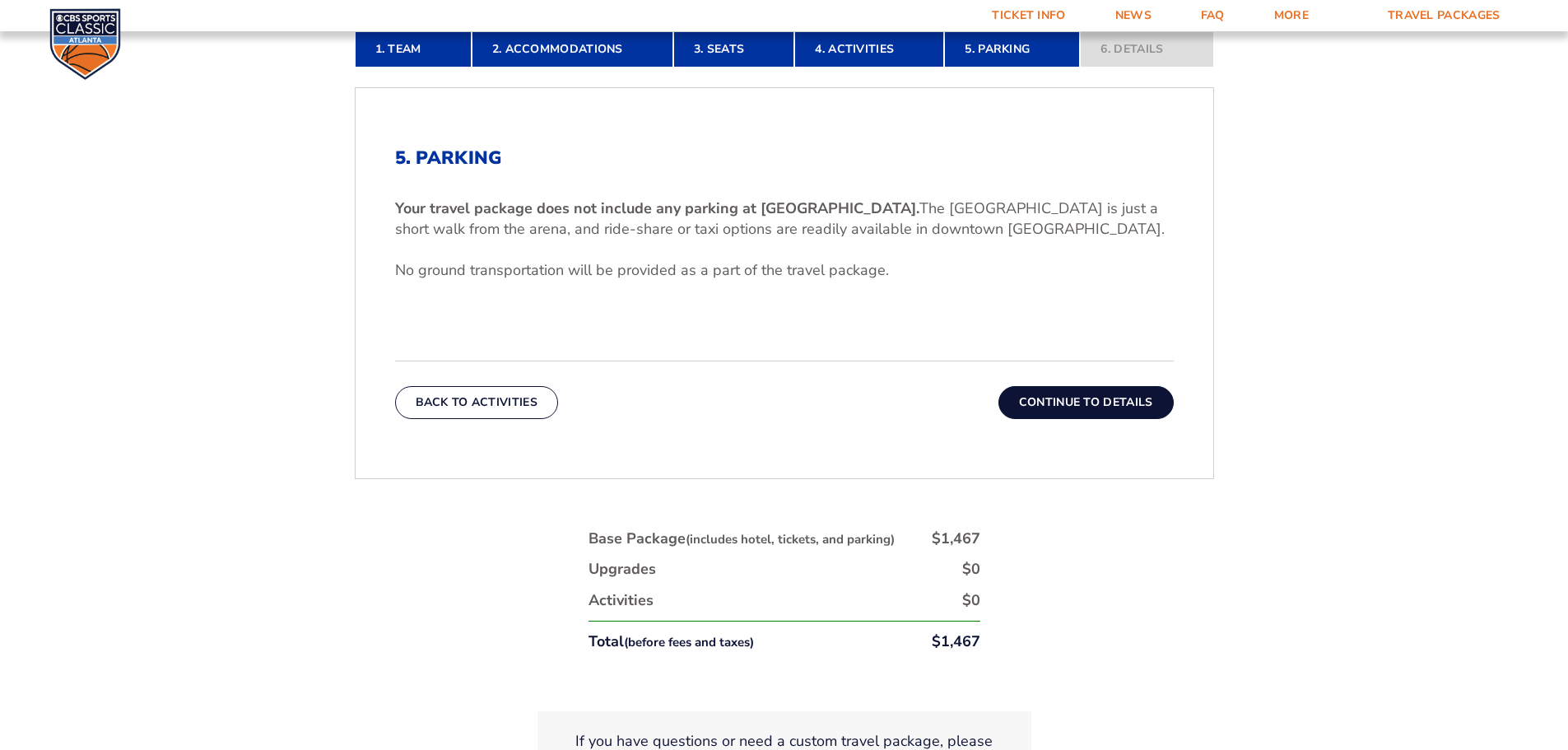
click at [1079, 393] on button "Continue To Details" at bounding box center [1085, 402] width 175 height 33
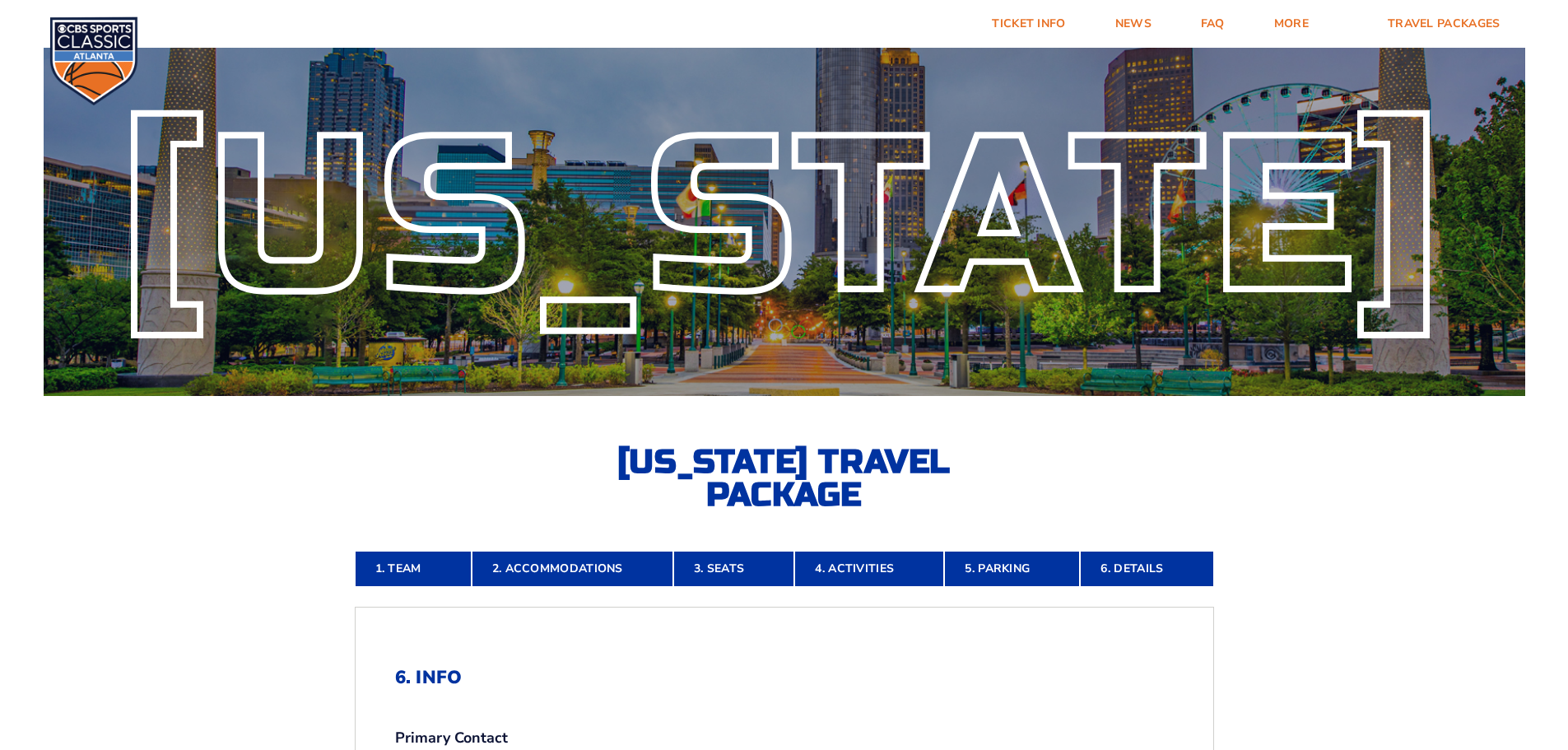
scroll to position [741, 0]
